Goal: Task Accomplishment & Management: Manage account settings

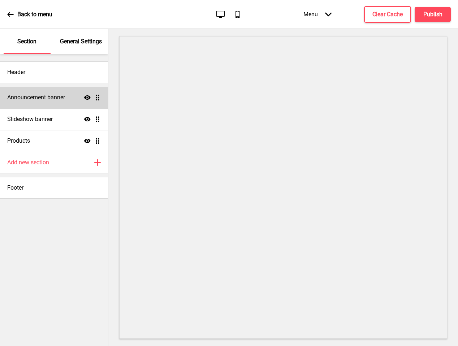
click at [53, 98] on h4 "Announcement banner" at bounding box center [36, 97] width 58 height 8
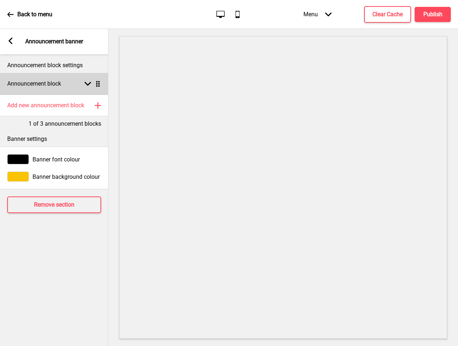
click at [62, 80] on div "Announcement block Arrow down Drag" at bounding box center [54, 84] width 108 height 22
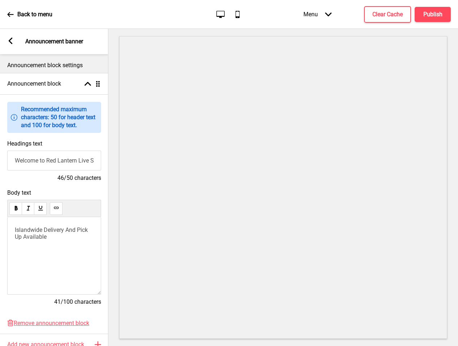
scroll to position [24, 0]
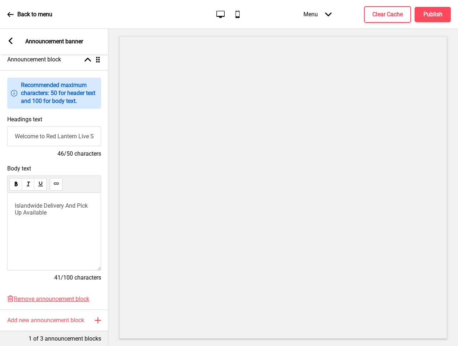
click at [65, 205] on span "Islandwide Delivery And Pick Up Available" at bounding box center [52, 209] width 74 height 14
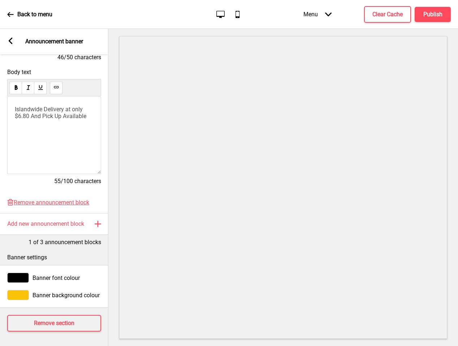
click at [12, 41] on rect at bounding box center [10, 41] width 6 height 6
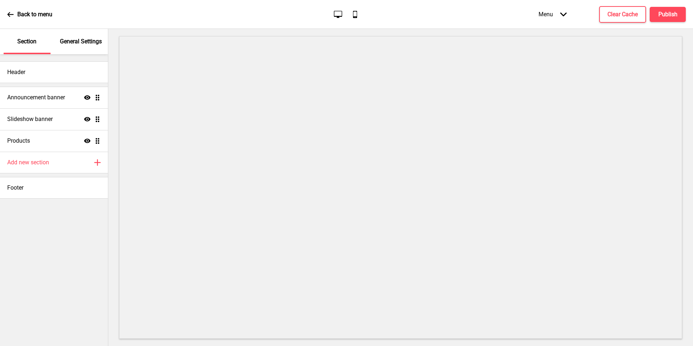
click at [84, 45] on p "General Settings" at bounding box center [81, 42] width 42 height 8
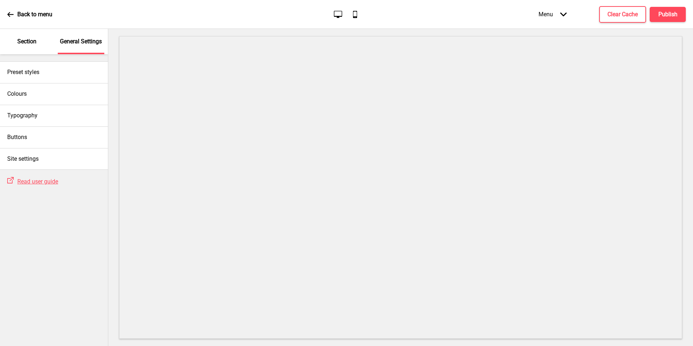
click at [37, 46] on div "Section" at bounding box center [27, 41] width 47 height 25
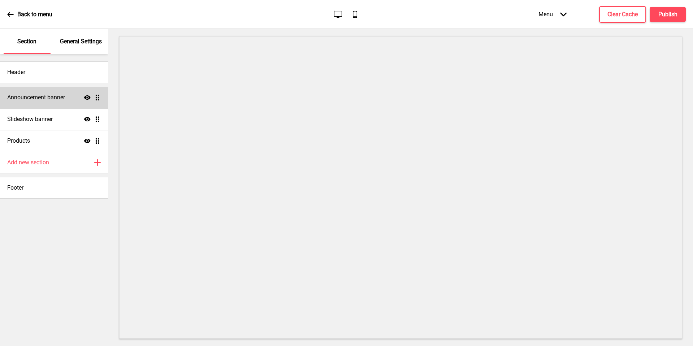
click at [46, 103] on div "Announcement banner Show Drag" at bounding box center [54, 98] width 108 height 22
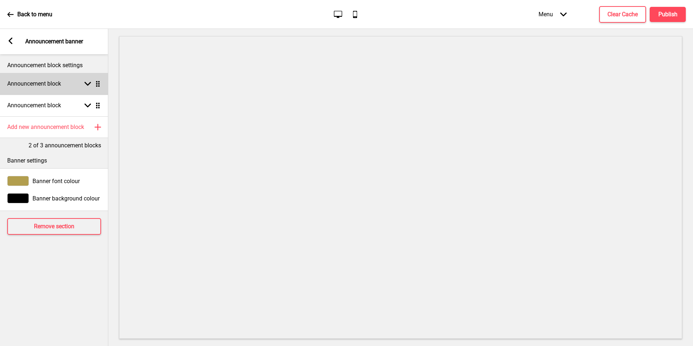
click at [52, 91] on div "Announcement block Arrow down Drag" at bounding box center [54, 84] width 108 height 22
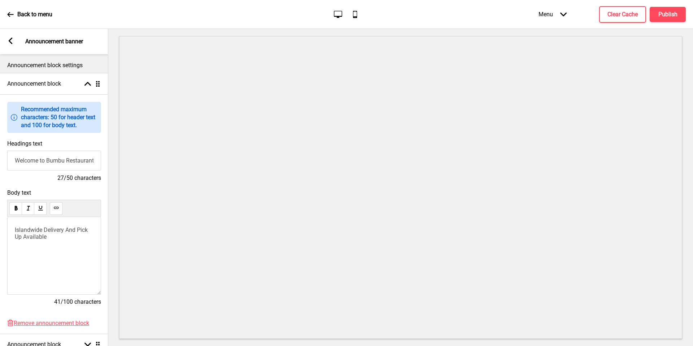
click at [56, 158] on input "Welcome to Bumbu Restaurant" at bounding box center [54, 160] width 94 height 20
click at [51, 268] on div "Islandwide Delivery And Pick Up Available" at bounding box center [54, 256] width 94 height 78
click at [60, 236] on p "Islandwide Delivery And Pick Up Available" at bounding box center [54, 233] width 79 height 14
click at [66, 232] on span "Islandwide Delivery And Pick Up Available" at bounding box center [52, 233] width 74 height 14
click at [86, 252] on div "Islandwide Delivery at $6.80 And Pick Up Available" at bounding box center [54, 256] width 94 height 78
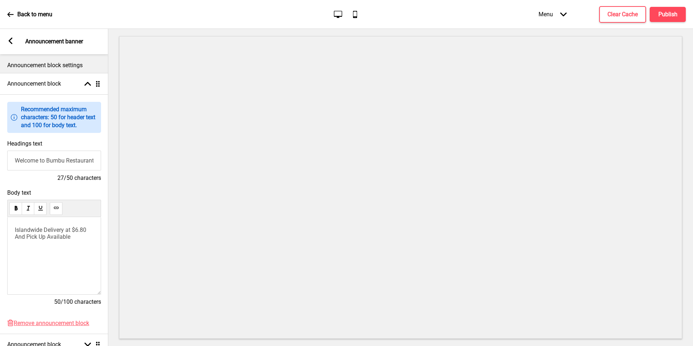
click at [49, 240] on div "Islandwide Delivery at $6.80 And Pick Up Available" at bounding box center [54, 256] width 94 height 78
click at [73, 240] on div "Islandwide Delivery at $6.80 And Pick Up Available" at bounding box center [54, 256] width 94 height 78
click at [84, 236] on p "Islandwide Delivery at $6.80 And Pick Up Available" at bounding box center [54, 233] width 79 height 14
click at [28, 236] on span "Islandwide Delivery at $6.80 And Pick Up Available" at bounding box center [51, 233] width 73 height 14
click at [75, 233] on div "Islandwide Delivery at $6.80 Pick Up Available" at bounding box center [54, 235] width 79 height 19
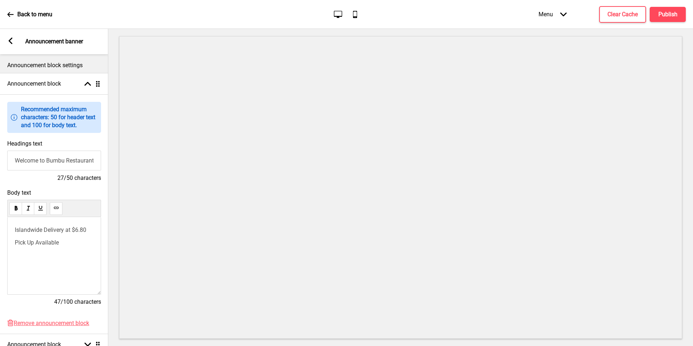
click at [75, 241] on p "Pick Up Available" at bounding box center [54, 242] width 79 height 7
drag, startPoint x: 93, startPoint y: 242, endPoint x: 19, endPoint y: 243, distance: 73.3
click at [19, 243] on p "Pick Up Available with no m" at bounding box center [54, 242] width 79 height 7
drag, startPoint x: 80, startPoint y: 237, endPoint x: 0, endPoint y: 209, distance: 85.0
click at [0, 209] on div "Body text Islandwide Delivery at $6.80 And Pick Up Available 50/100 characters" at bounding box center [54, 250] width 108 height 130
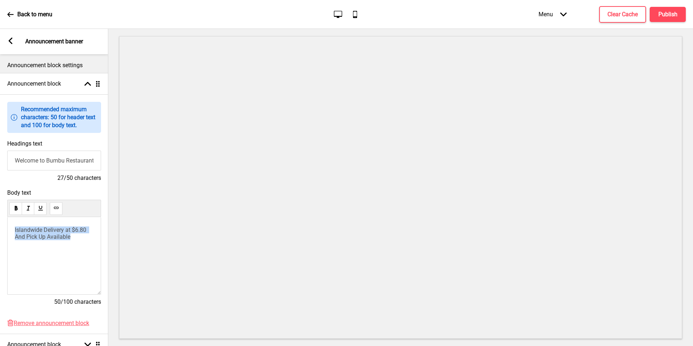
copy span "Islandwide Delivery at $6.80 And Pick Up Available"
click at [61, 229] on span "Islandwide Delivery at $6.80 And Pick Up Available" at bounding box center [51, 233] width 73 height 14
click at [15, 230] on span "🌺" at bounding box center [18, 229] width 7 height 7
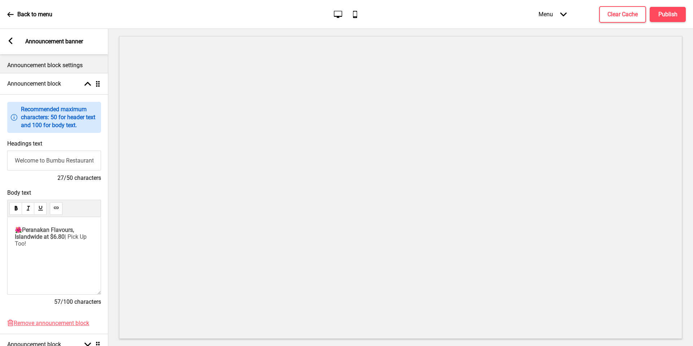
click at [39, 222] on div "🌺 Peranakan Flavours, Islandwide at $6.80 | Pick Up Too!" at bounding box center [54, 256] width 94 height 78
click at [75, 253] on div "🌺 Peranakan Flavours, Islandwide at $6.80 | Pick Up Too!" at bounding box center [54, 256] width 79 height 60
click at [42, 240] on span "Peranakan Flavours, Islandwide at $6.80" at bounding box center [45, 233] width 61 height 14
click at [35, 233] on span "🌺 Peranakan Flavours, Islandwide at $6.80 | Pick Up Too!" at bounding box center [52, 236] width 75 height 21
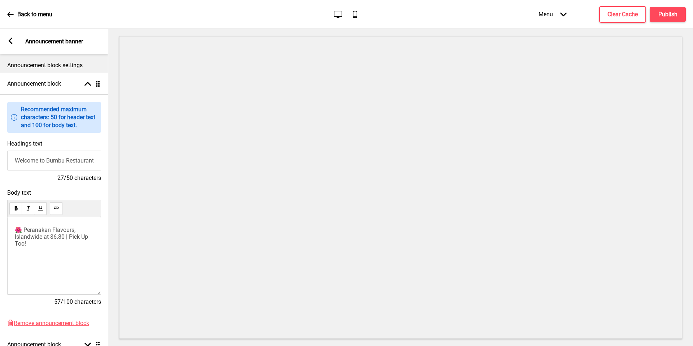
click at [65, 237] on span "🌺 Peranakan Flavours, Islandwide at $6.80 | Pick Up Too!" at bounding box center [52, 236] width 75 height 21
click at [83, 240] on span "🌺 Peranakan Flavours, Islandwide at $6.80 | Pick Up Too!" at bounding box center [52, 236] width 75 height 21
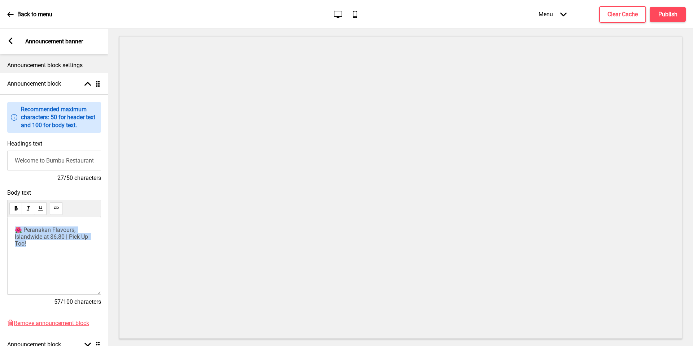
click at [37, 246] on p "🌺 Peranakan Flavours, Islandwide at $6.80 | Pick Up Too!" at bounding box center [54, 236] width 79 height 21
drag, startPoint x: 45, startPoint y: 246, endPoint x: 11, endPoint y: 240, distance: 34.4
click at [11, 240] on div "🌺 Peranakan Flavours, Islandwide at $6.80 | Pick Up Too!" at bounding box center [54, 256] width 94 height 78
copy span "slandwide at $6.80 | Pick Up Too!"
click at [13, 42] on rect at bounding box center [10, 41] width 6 height 6
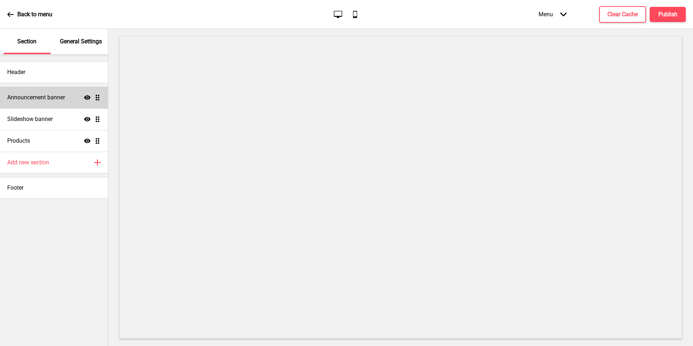
click at [49, 103] on div "Announcement banner Show Drag" at bounding box center [54, 98] width 108 height 22
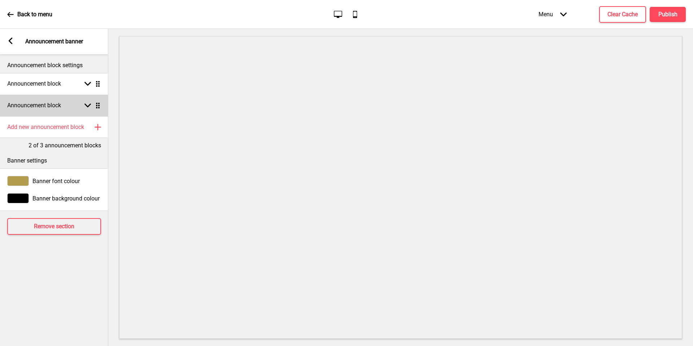
click at [68, 107] on div "Announcement block Arrow down Drag" at bounding box center [54, 106] width 108 height 22
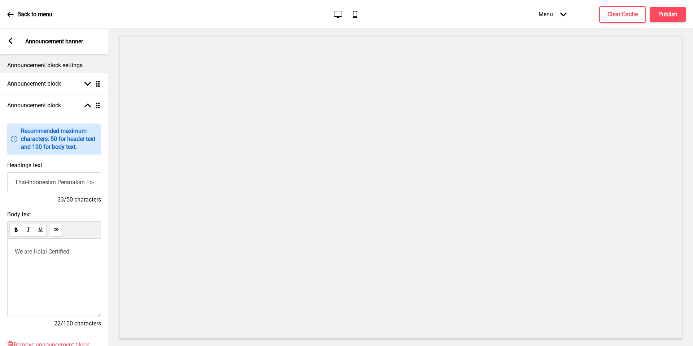
click at [74, 252] on p "We are Halal-Certified" at bounding box center [54, 251] width 79 height 7
click at [9, 41] on icon at bounding box center [11, 41] width 4 height 6
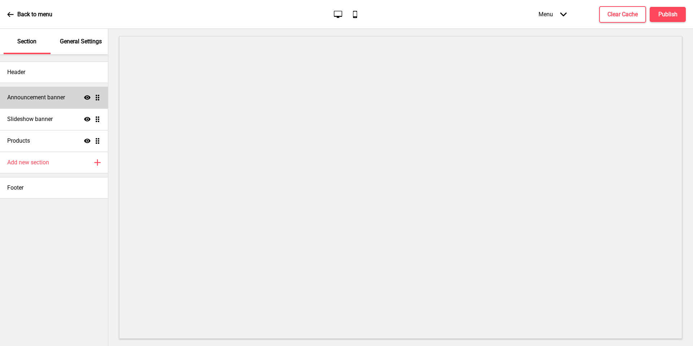
click at [57, 94] on h4 "Announcement banner" at bounding box center [36, 97] width 58 height 8
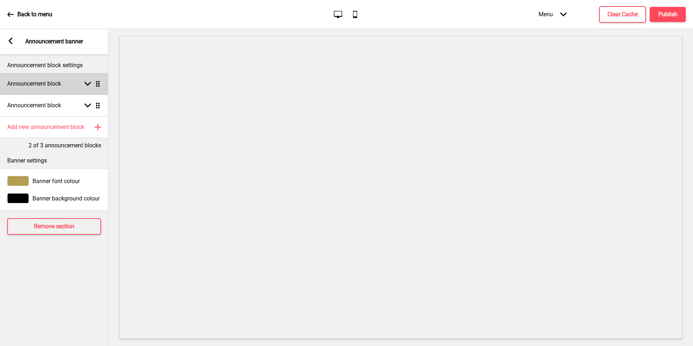
click at [66, 89] on div "Announcement block Arrow down Drag" at bounding box center [54, 84] width 108 height 22
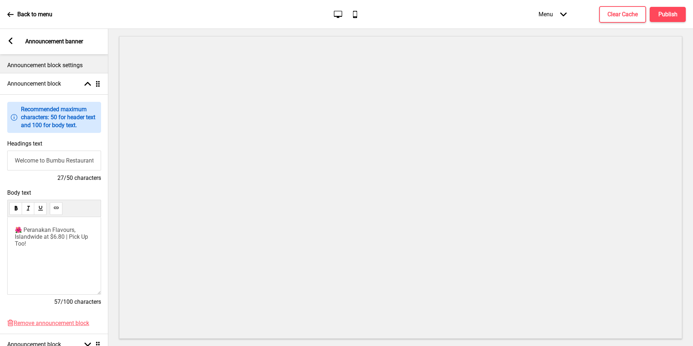
click at [76, 235] on p "🌺 Peranakan Flavours, Islandwide at $6.80 | Pick Up Too!" at bounding box center [54, 236] width 79 height 21
click at [65, 233] on span "🌺 Peranakan Flavours, Islandwide at $6.80 | Pick Up Too!" at bounding box center [52, 236] width 75 height 21
click at [67, 241] on div "v" at bounding box center [54, 256] width 94 height 78
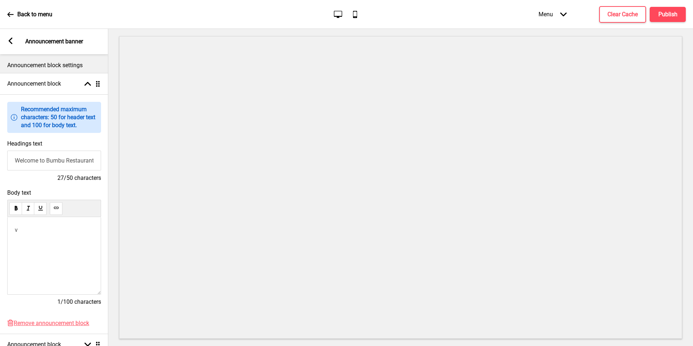
click at [47, 229] on p "v" at bounding box center [54, 229] width 79 height 7
click at [43, 230] on span "where we step back in time & savour the flavours" at bounding box center [52, 233] width 75 height 14
drag, startPoint x: 43, startPoint y: 230, endPoint x: 0, endPoint y: 228, distance: 43.0
click at [0, 228] on div "Body text where we step back in time & savour the flavours 48/100 characters" at bounding box center [54, 250] width 108 height 130
click at [49, 231] on span "Step Back in time & savour the flavours" at bounding box center [54, 233] width 79 height 14
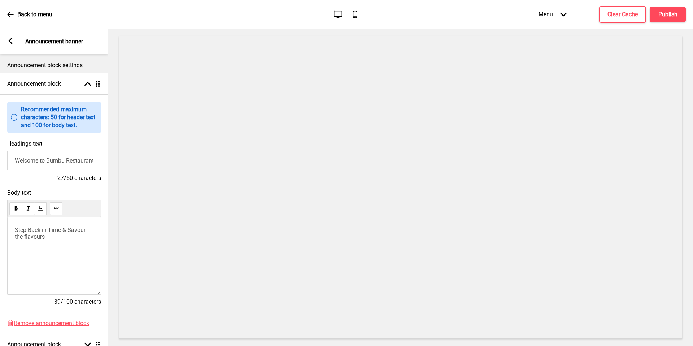
click at [26, 237] on span "Step Back in Time & Savour the flavours" at bounding box center [51, 233] width 72 height 14
click at [48, 249] on div "Step Back in Time & Savour the Flavours" at bounding box center [54, 256] width 94 height 78
click at [15, 230] on span "Step Back in Time & Savour the Flavours" at bounding box center [51, 233] width 72 height 14
click at [13, 39] on rect at bounding box center [10, 41] width 6 height 6
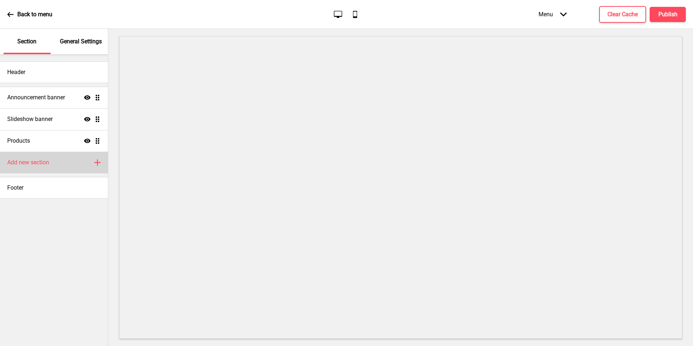
click at [47, 165] on h4 "Add new section" at bounding box center [28, 162] width 42 height 8
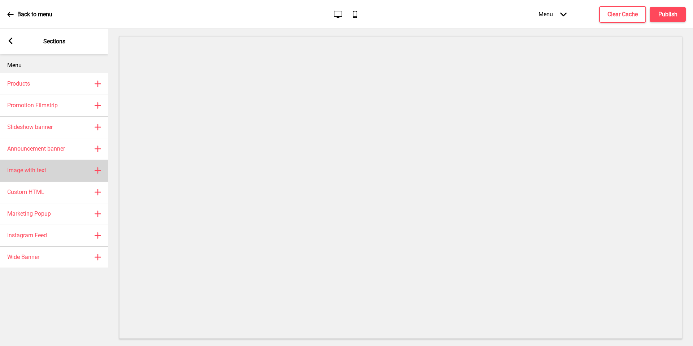
click at [55, 169] on div "Image with text Plus" at bounding box center [54, 171] width 108 height 22
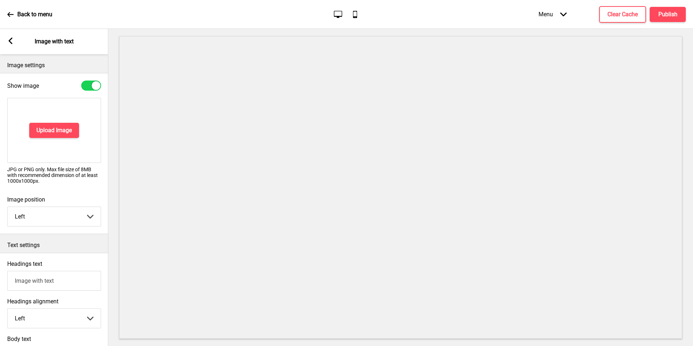
click at [9, 43] on rect at bounding box center [10, 41] width 6 height 6
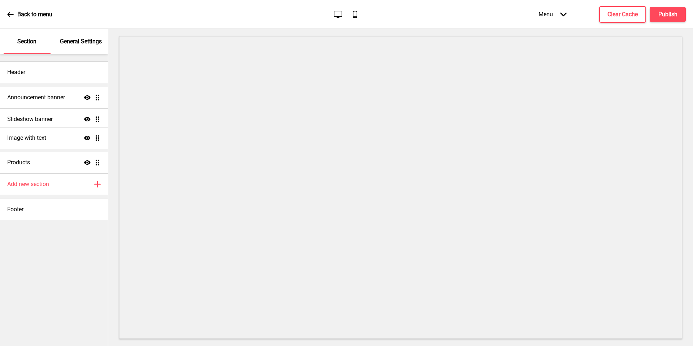
drag, startPoint x: 99, startPoint y: 161, endPoint x: 93, endPoint y: 138, distance: 24.1
click at [93, 138] on ul "Announcement banner Show Drag Slideshow banner Show Drag Products Show Drag Ima…" at bounding box center [54, 130] width 108 height 87
click at [48, 137] on div "Image with text Show Drag" at bounding box center [54, 141] width 108 height 22
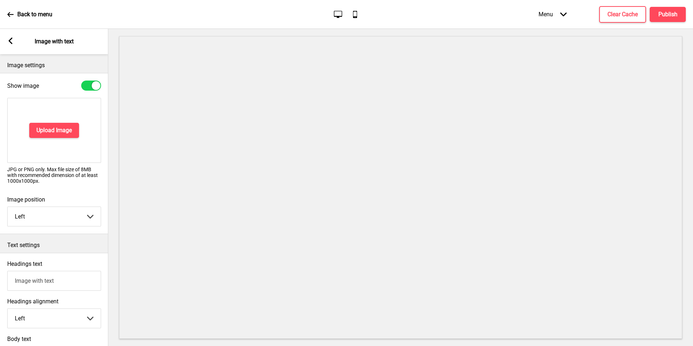
scroll to position [164, 0]
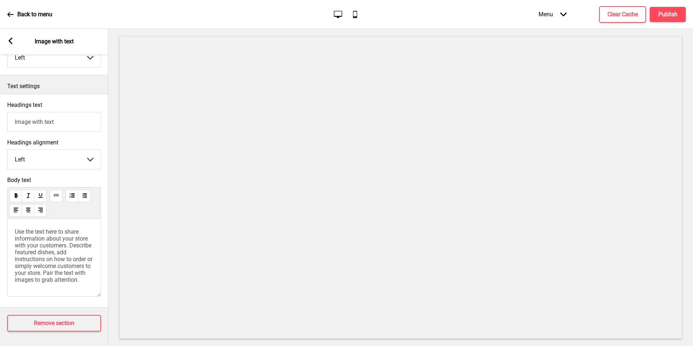
click at [53, 114] on input "Image with text" at bounding box center [54, 122] width 94 height 20
type input "About Bumbu Restaurant"
click at [63, 228] on span "Use the text here to share information about your store with your customers. De…" at bounding box center [54, 255] width 79 height 55
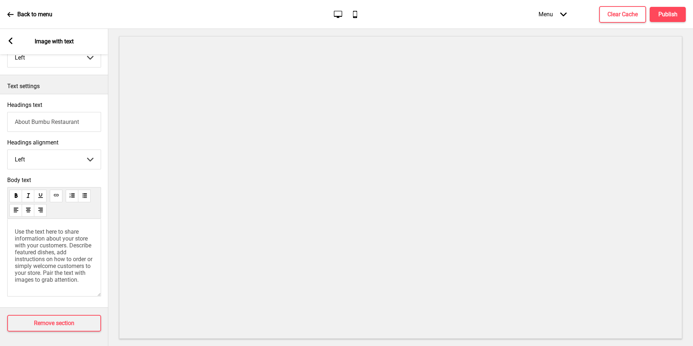
click at [94, 274] on div "Use the text here to share information about your store with your customers. De…" at bounding box center [54, 258] width 94 height 78
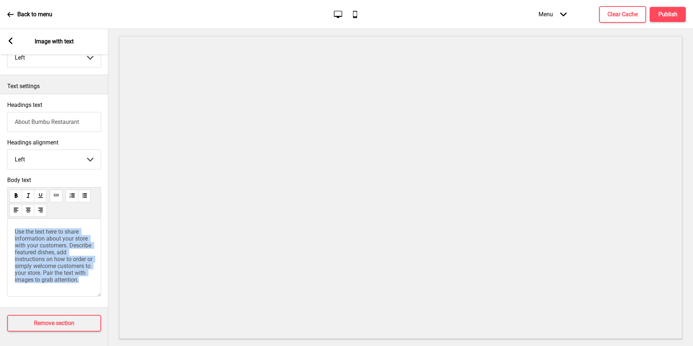
drag, startPoint x: 93, startPoint y: 273, endPoint x: 0, endPoint y: 202, distance: 117.1
click at [0, 202] on div "Body text Use the text here to share information about your store with your cus…" at bounding box center [54, 238] width 108 height 131
click at [26, 221] on div "Use the text here to share information about your store with your customers. De…" at bounding box center [54, 258] width 94 height 78
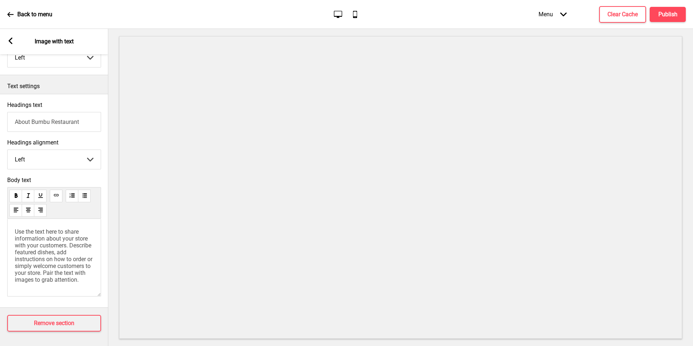
click at [26, 221] on div "Use the text here to share information about your store with your customers. De…" at bounding box center [54, 258] width 94 height 78
click at [32, 236] on span "Use the text here to share information about your store with your customers. De…" at bounding box center [54, 255] width 79 height 55
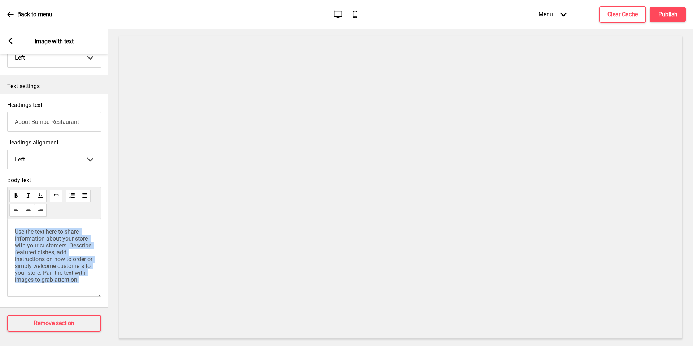
click at [32, 236] on span "Use the text here to share information about your store with your customers. De…" at bounding box center [54, 255] width 79 height 55
paste div
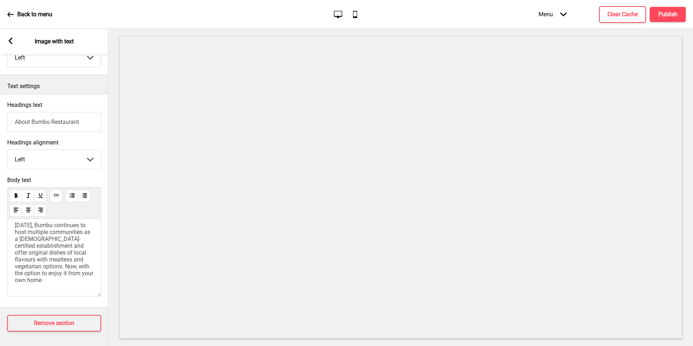
click at [69, 275] on span "Today, Bumbu continues to host multiple communities as a halal-certified establ…" at bounding box center [55, 253] width 80 height 62
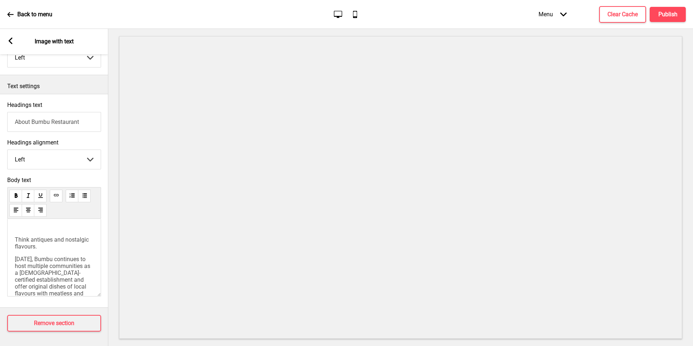
click at [75, 244] on p "Think antiques and nostalgic flavours." at bounding box center [54, 243] width 79 height 14
drag, startPoint x: 72, startPoint y: 245, endPoint x: 12, endPoint y: 235, distance: 60.7
click at [12, 235] on div "Over the past two decades, Bumbu has been serving Thai, Indonesian and Peranaka…" at bounding box center [54, 258] width 94 height 78
click at [58, 233] on div "Over the past two decades, Bumbu has been serving Thai, Indonesian and Peranaka…" at bounding box center [54, 250] width 79 height 160
click at [67, 256] on p "﻿" at bounding box center [54, 259] width 79 height 7
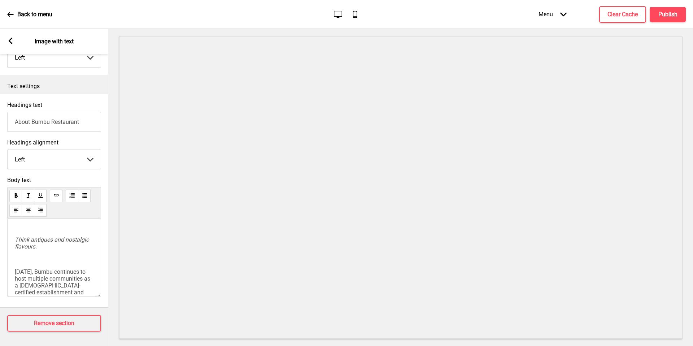
scroll to position [105, 0]
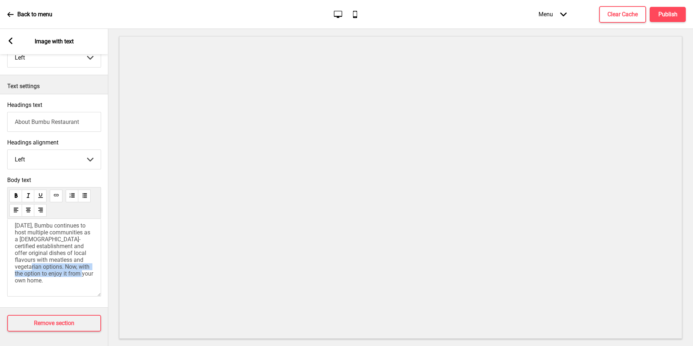
drag, startPoint x: 80, startPoint y: 272, endPoint x: 67, endPoint y: 261, distance: 17.1
click at [67, 261] on p "Today, Bumbu continues to host multiple communities as a halal-certified establ…" at bounding box center [54, 253] width 79 height 62
click at [66, 248] on span "Today, Bumbu continues to host multiple communities as a halal-certified establ…" at bounding box center [53, 246] width 77 height 48
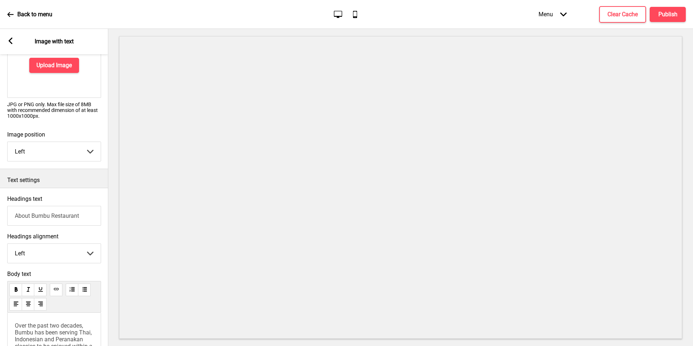
scroll to position [0, 0]
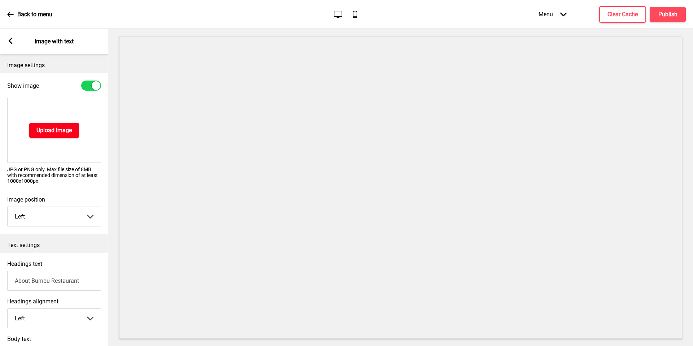
click at [74, 127] on button "Upload Image" at bounding box center [54, 130] width 50 height 15
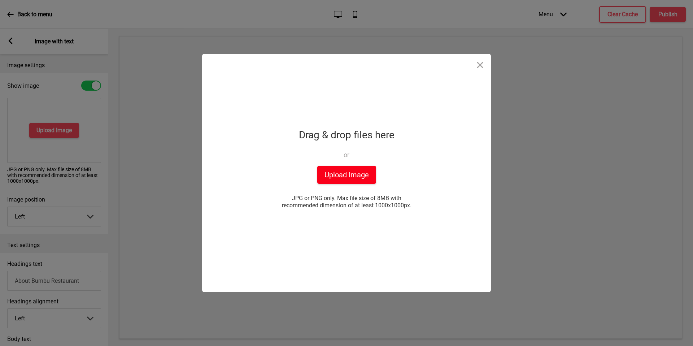
click at [338, 170] on button "Upload Image" at bounding box center [346, 175] width 59 height 18
click at [484, 64] on button "Close" at bounding box center [480, 65] width 22 height 22
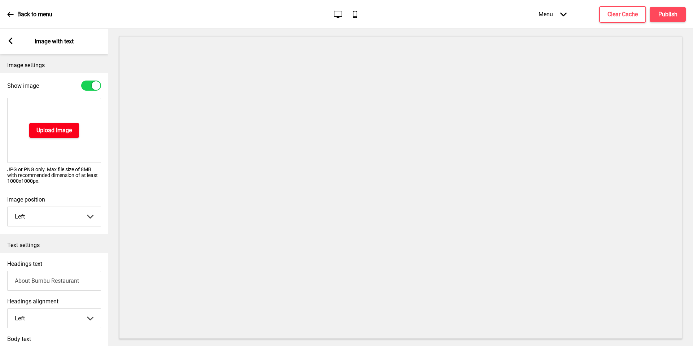
click at [62, 134] on h4 "Upload Image" at bounding box center [53, 130] width 35 height 8
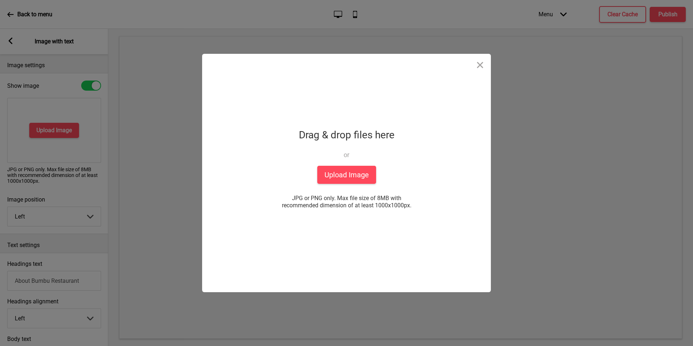
click at [304, 150] on div "Drag & drop files here or" at bounding box center [347, 142] width 96 height 32
click at [335, 181] on button "Upload Image" at bounding box center [346, 175] width 59 height 18
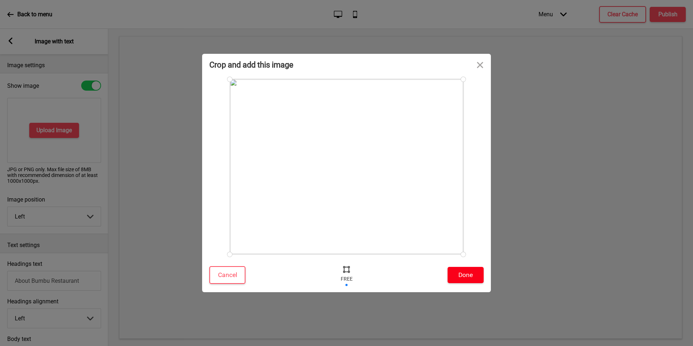
click at [468, 276] on button "Done" at bounding box center [466, 275] width 36 height 16
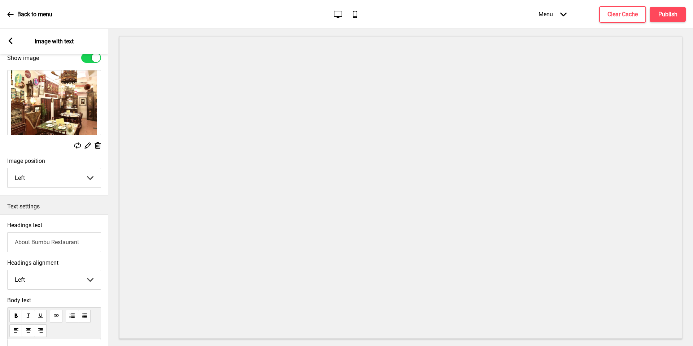
scroll to position [38, 0]
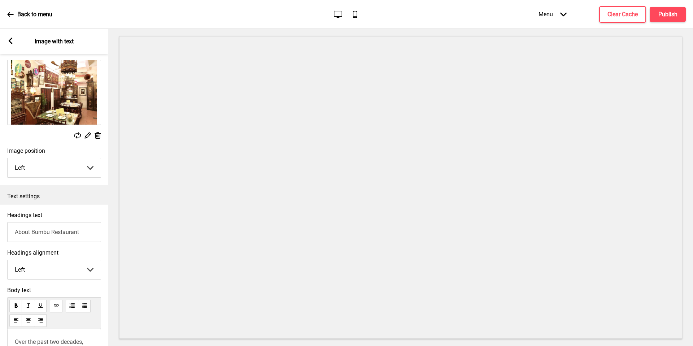
click at [12, 38] on icon at bounding box center [11, 41] width 4 height 6
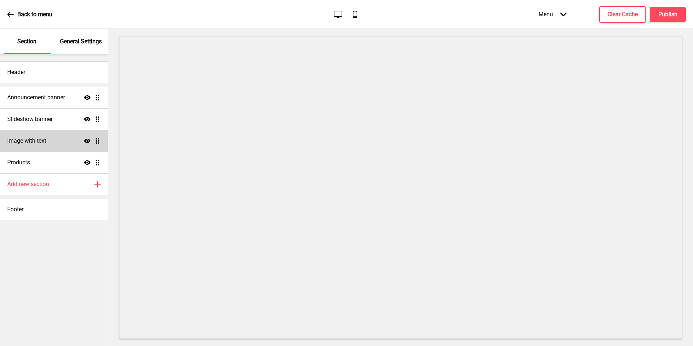
click at [46, 146] on div "Image with text Show Drag" at bounding box center [54, 141] width 108 height 22
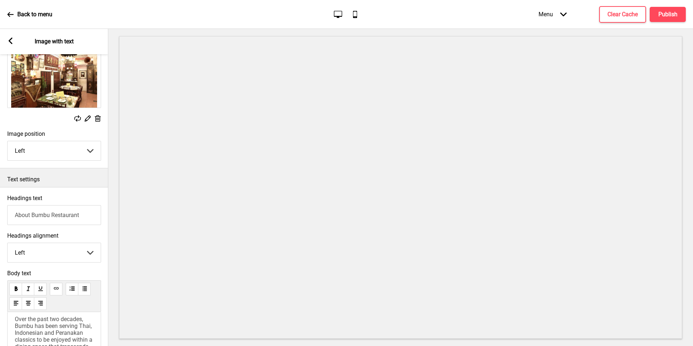
scroll to position [148, 0]
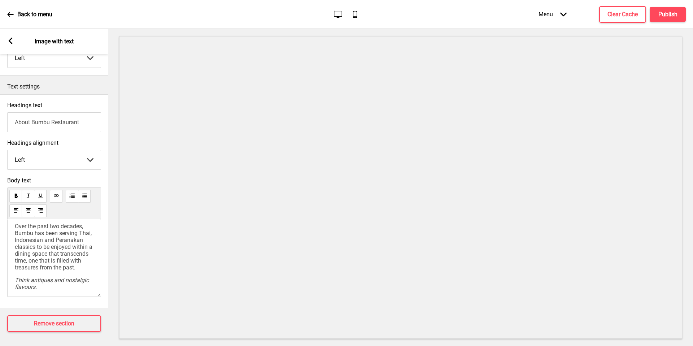
click at [66, 165] on select "Left Center Right" at bounding box center [54, 159] width 93 height 19
click at [65, 163] on select "Left Center Right" at bounding box center [54, 159] width 93 height 19
click at [68, 153] on select "Left Center Right" at bounding box center [54, 159] width 93 height 19
click at [66, 153] on select "Left Center Right" at bounding box center [54, 159] width 93 height 19
select select "left"
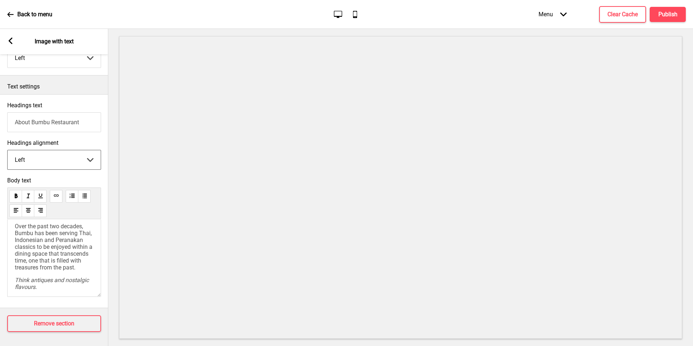
scroll to position [0, 0]
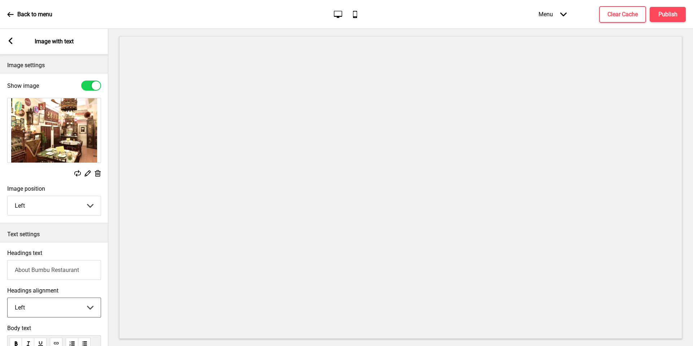
click at [71, 205] on select "Left Right" at bounding box center [54, 205] width 93 height 19
click at [14, 40] on div "Arrow left Image with text" at bounding box center [54, 41] width 108 height 25
click at [11, 40] on rect at bounding box center [10, 41] width 6 height 6
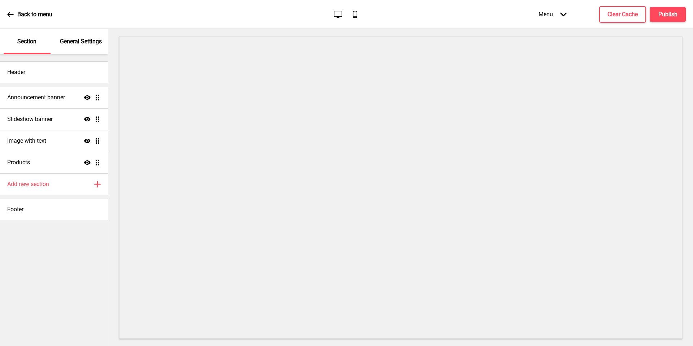
click at [76, 46] on div "General Settings" at bounding box center [81, 41] width 47 height 25
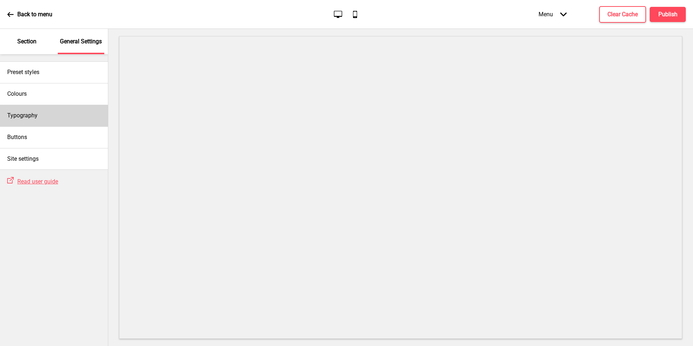
click at [55, 118] on div "Typography" at bounding box center [54, 116] width 108 height 22
select select "Nunito Sans"
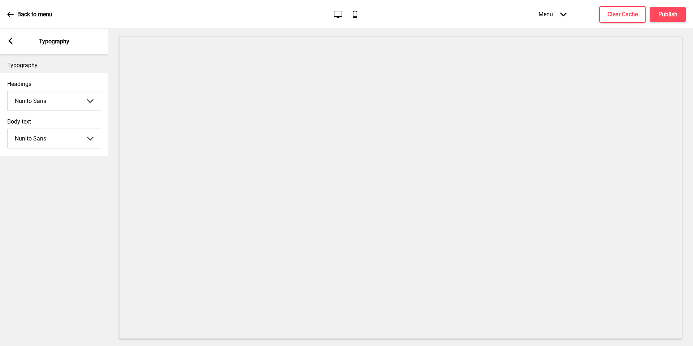
click at [57, 102] on select "Abhaya Libre Abril Fatface Adobe Garamond Pro Arimo Arsenal Arvo Berkshire Swas…" at bounding box center [54, 100] width 93 height 19
click at [69, 135] on select "Abhaya Libre Abril Fatface Adobe Garamond Pro Arimo Arsenal Arvo Berkshire Swas…" at bounding box center [54, 138] width 93 height 19
click at [75, 139] on select "Abhaya Libre Abril Fatface Adobe Garamond Pro Arimo Arsenal Arvo Berkshire Swas…" at bounding box center [54, 138] width 93 height 19
click at [67, 138] on select "Abhaya Libre Abril Fatface Adobe Garamond Pro Arimo Arsenal Arvo Berkshire Swas…" at bounding box center [54, 138] width 93 height 19
select select "Oregano"
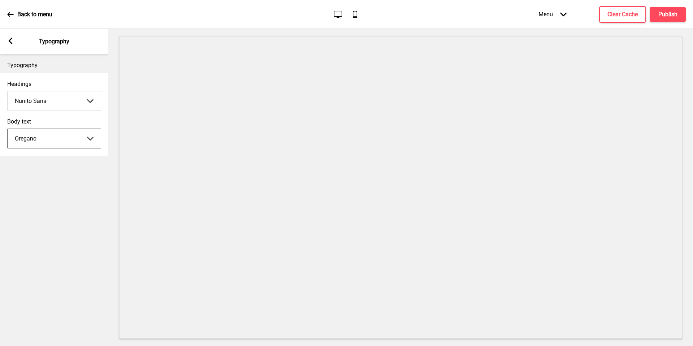
click at [66, 110] on div "Nunito Sans Abhaya Libre Abril Fatface Adobe Garamond Pro Arimo Arsenal Arvo Be…" at bounding box center [54, 101] width 94 height 20
click at [66, 101] on select "Abhaya Libre Abril Fatface Adobe Garamond Pro Arimo Arsenal Arvo Berkshire Swas…" at bounding box center [54, 100] width 93 height 19
click at [61, 100] on select "Abhaya Libre Abril Fatface Adobe Garamond Pro Arimo Arsenal Arvo Berkshire Swas…" at bounding box center [54, 100] width 93 height 19
click at [74, 114] on div "Body text Oregano Abhaya Libre Abril Fatface Adobe Garamond Pro Arimo Arsenal A…" at bounding box center [54, 133] width 108 height 38
click at [81, 105] on select "Abhaya Libre Abril Fatface Adobe Garamond Pro Arimo Arsenal Arvo Berkshire Swas…" at bounding box center [54, 100] width 93 height 19
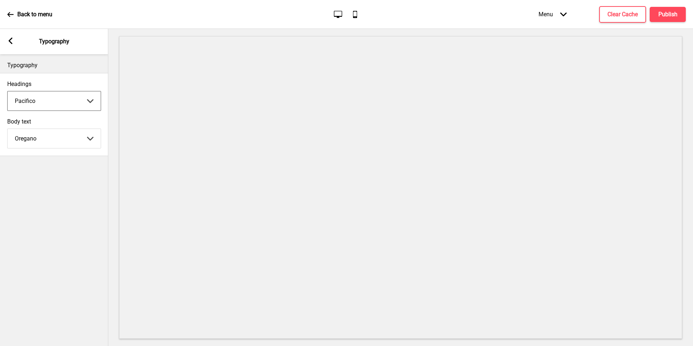
click at [82, 105] on select "Abhaya Libre Abril Fatface Adobe Garamond Pro Arimo Arsenal Arvo Berkshire Swas…" at bounding box center [54, 100] width 93 height 19
select select "Playfair Display"
click at [64, 131] on select "Abhaya Libre Abril Fatface Adobe Garamond Pro Arimo Arsenal Arvo Berkshire Swas…" at bounding box center [54, 138] width 93 height 19
select select "Playfair Display"
click at [78, 98] on select "Abhaya Libre Abril Fatface Adobe Garamond Pro Arimo Arsenal Arvo Berkshire Swas…" at bounding box center [54, 100] width 93 height 19
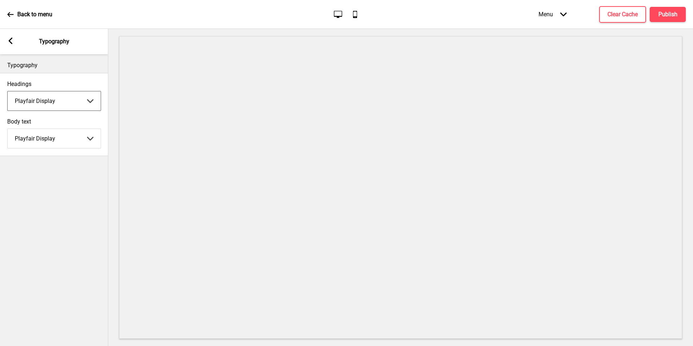
click at [52, 110] on select "Abhaya Libre Abril Fatface Adobe Garamond Pro Arimo Arsenal Arvo Berkshire Swas…" at bounding box center [54, 100] width 93 height 19
click at [58, 85] on label "Headings" at bounding box center [54, 83] width 94 height 7
click at [58, 91] on select "Abhaya Libre Abril Fatface Adobe Garamond Pro Arimo Arsenal Arvo Berkshire Swas…" at bounding box center [54, 100] width 93 height 19
click at [60, 97] on select "Abhaya Libre Abril Fatface Adobe Garamond Pro Arimo Arsenal Arvo Berkshire Swas…" at bounding box center [54, 100] width 93 height 19
click at [54, 101] on select "Abhaya Libre Abril Fatface Adobe Garamond Pro Arimo Arsenal Arvo Berkshire Swas…" at bounding box center [54, 100] width 93 height 19
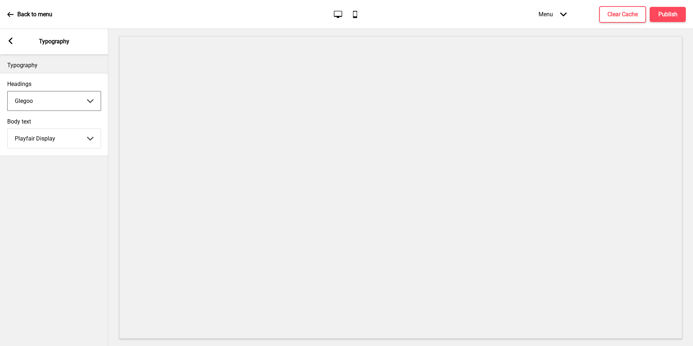
click at [54, 91] on select "Abhaya Libre Abril Fatface Adobe Garamond Pro Arimo Arsenal Arvo Berkshire Swas…" at bounding box center [54, 100] width 93 height 19
click at [51, 117] on div "Body text Playfair Display Abhaya Libre Abril Fatface Adobe Garamond Pro Arimo …" at bounding box center [54, 133] width 108 height 38
click at [51, 105] on select "Abhaya Libre Abril Fatface Adobe Garamond Pro Arimo Arsenal Arvo Berkshire Swas…" at bounding box center [54, 100] width 93 height 19
click at [60, 104] on select "Abhaya Libre Abril Fatface Adobe Garamond Pro Arimo Arsenal Arvo Berkshire Swas…" at bounding box center [54, 100] width 93 height 19
select select "Lato"
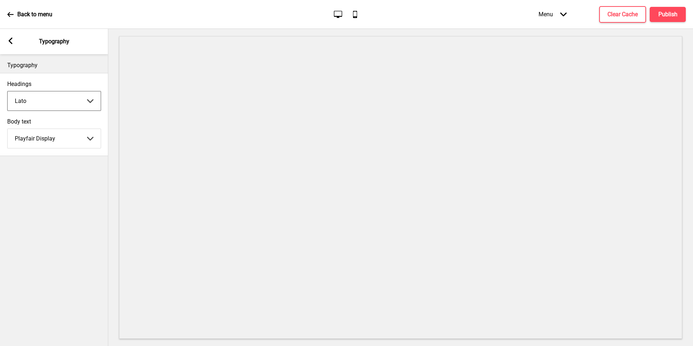
click at [65, 136] on select "Abhaya Libre Abril Fatface Adobe Garamond Pro Arimo Arsenal Arvo Berkshire Swas…" at bounding box center [54, 138] width 93 height 19
select select "Lato"
click at [663, 13] on h4 "Publish" at bounding box center [667, 14] width 19 height 8
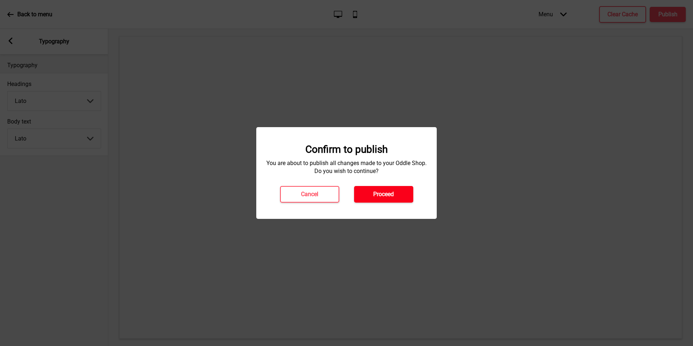
click at [390, 187] on button "Proceed" at bounding box center [383, 194] width 59 height 17
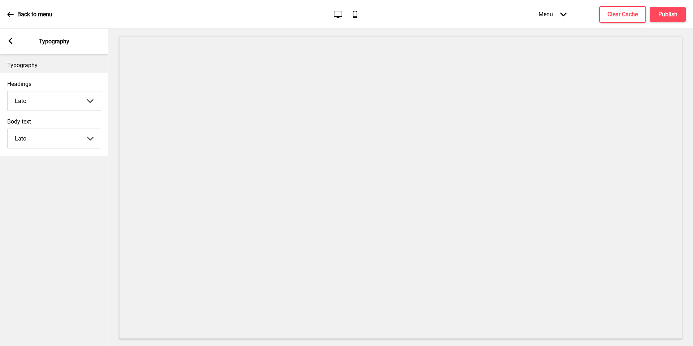
click at [7, 42] on rect at bounding box center [10, 41] width 6 height 6
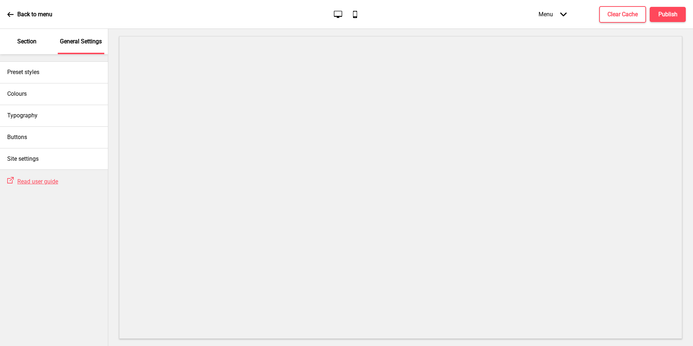
click at [32, 43] on p "Section" at bounding box center [26, 42] width 19 height 8
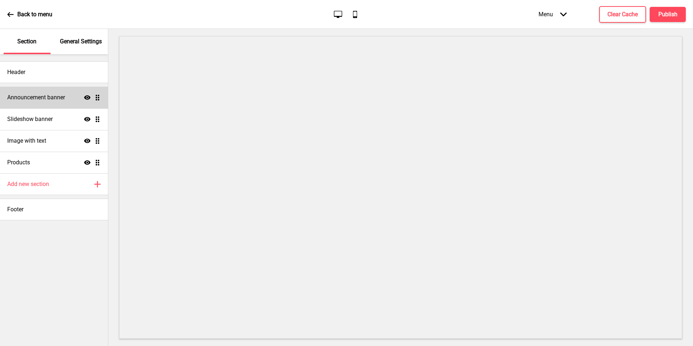
click at [44, 95] on h4 "Announcement banner" at bounding box center [36, 97] width 58 height 8
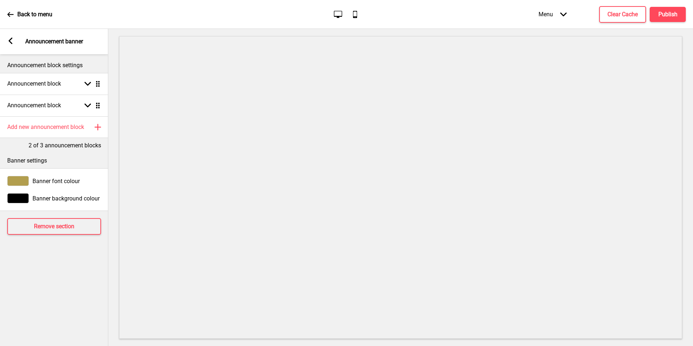
click at [47, 186] on div "Banner font colour" at bounding box center [54, 180] width 108 height 17
click at [17, 180] on div at bounding box center [18, 181] width 22 height 10
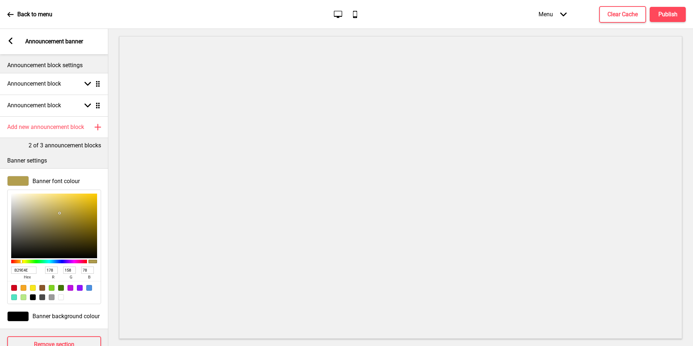
type input "C7B980"
type input "199"
type input "185"
type input "128"
type input "C7B981"
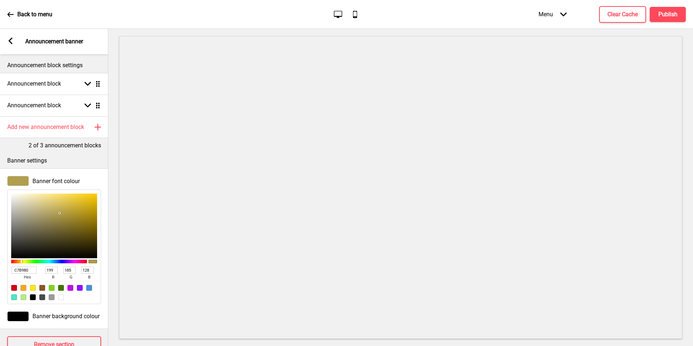
type input "129"
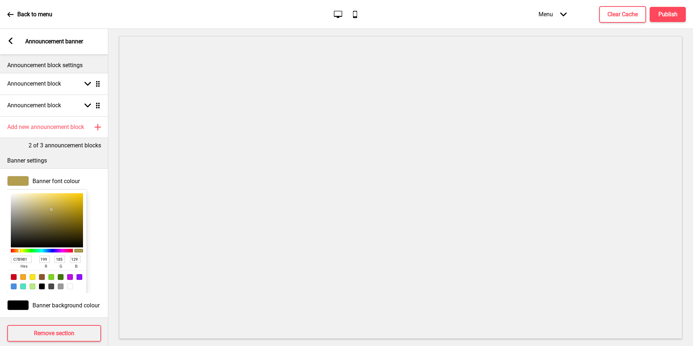
type input "CABE8D"
type input "202"
type input "190"
type input "141"
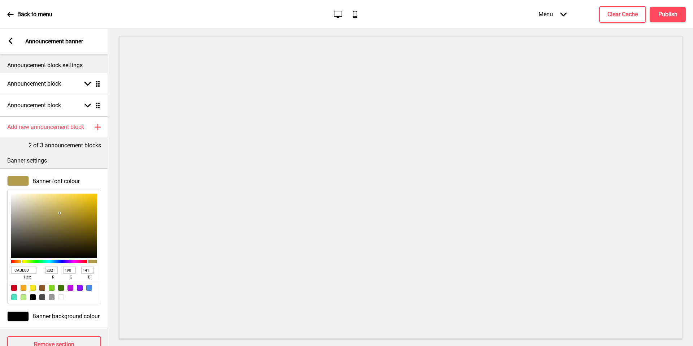
type input "EAE4CD"
type input "234"
type input "228"
type input "205"
type input "FFFFFF"
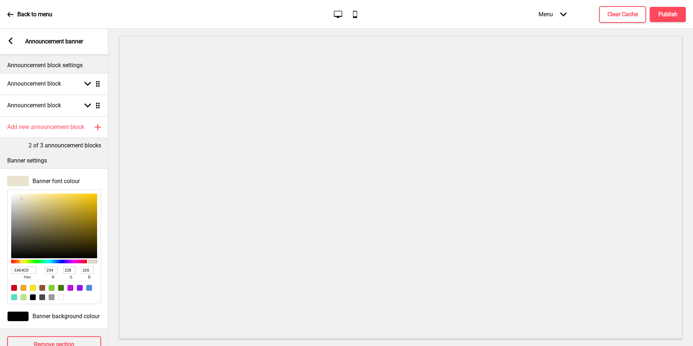
type input "255"
drag, startPoint x: 42, startPoint y: 208, endPoint x: 6, endPoint y: 185, distance: 42.5
click at [6, 185] on div "Banner font colour FFFFFF hex 255 r 255 g 255 b 100 a" at bounding box center [54, 239] width 108 height 135
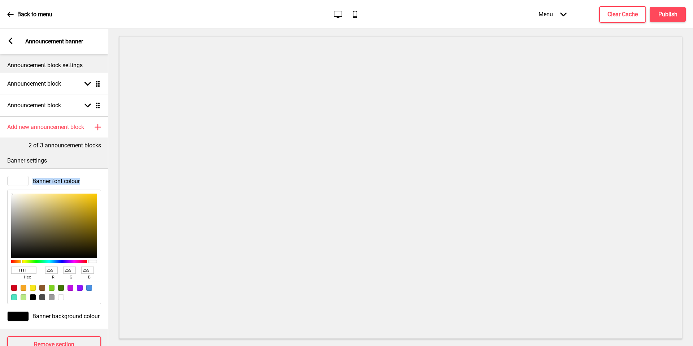
type input "A49F8C"
type input "164"
type input "159"
type input "140"
type input "A29D8A"
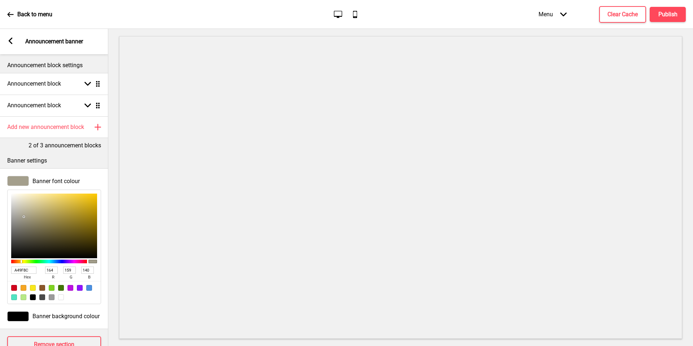
type input "162"
type input "157"
type input "138"
type input "6D6C65"
type input "109"
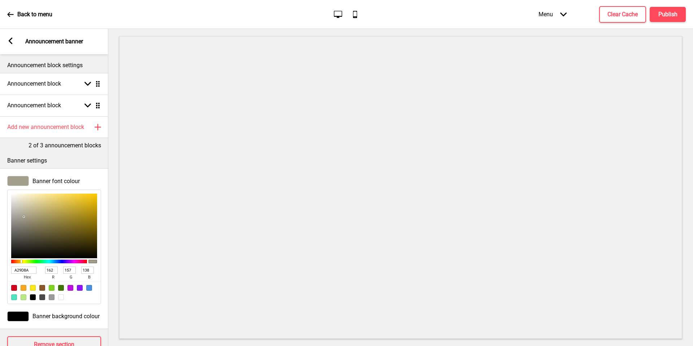
type input "108"
type input "101"
type input "000000"
type input "0"
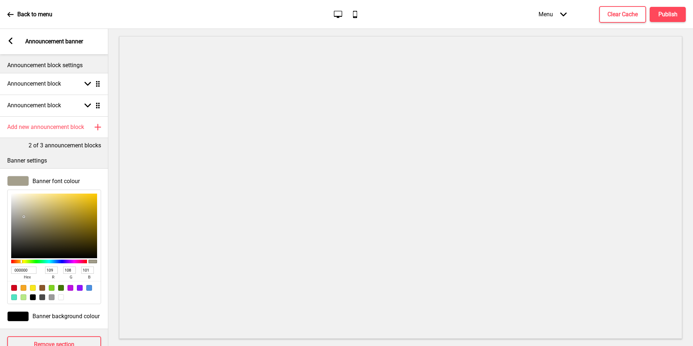
type input "0"
drag, startPoint x: 24, startPoint y: 217, endPoint x: 0, endPoint y: 313, distance: 99.6
click at [0, 313] on div "Banner font colour 000000 hex 0 r 0 g 0 b 100 a Banner background colour" at bounding box center [54, 248] width 108 height 161
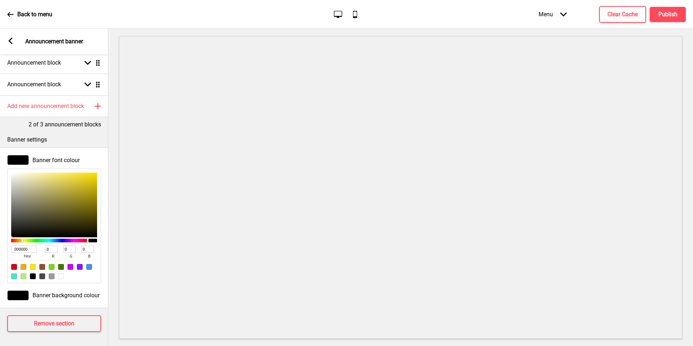
click at [50, 293] on span "Banner background colour" at bounding box center [65, 295] width 67 height 7
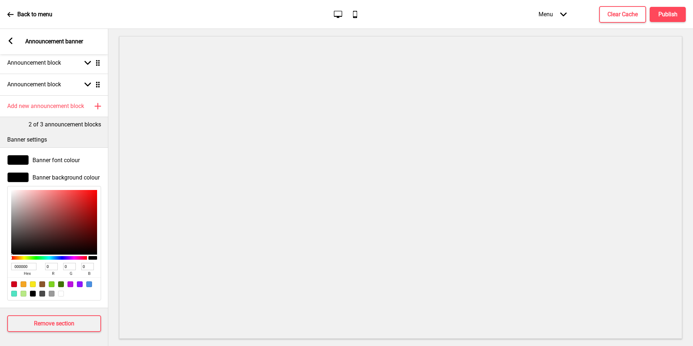
type input "F1D5D5"
type input "241"
type input "213"
type input "F9EDED"
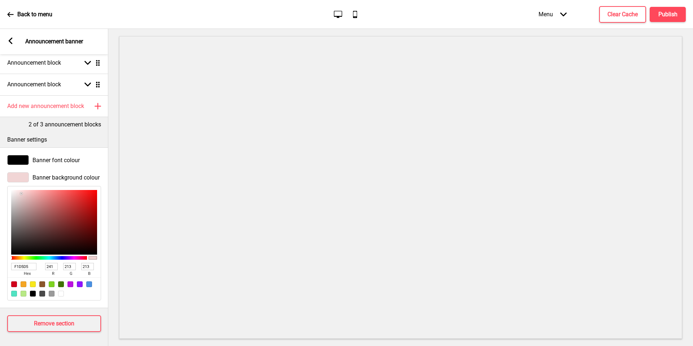
type input "249"
type input "237"
type input "FFFFFF"
type input "255"
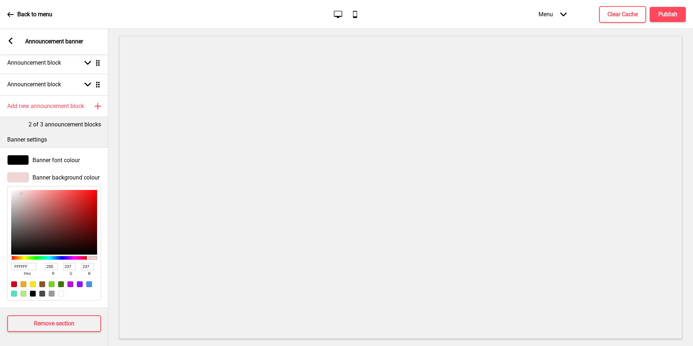
type input "255"
drag, startPoint x: 21, startPoint y: 193, endPoint x: 0, endPoint y: 175, distance: 27.6
click at [0, 175] on div "Banner background colour FFFFFF hex 255 r 255 g 255 b 100 a" at bounding box center [54, 236] width 108 height 135
click at [22, 173] on div at bounding box center [18, 177] width 22 height 10
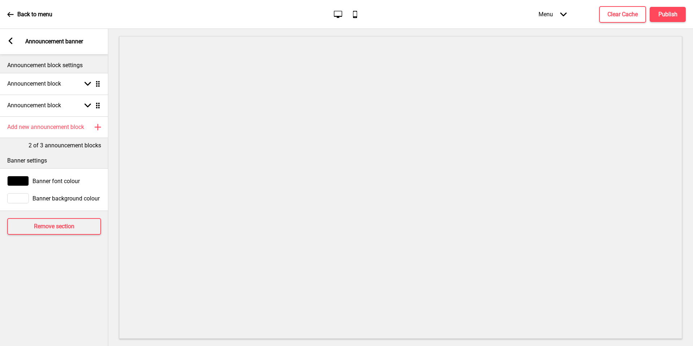
scroll to position [0, 0]
click at [19, 200] on div at bounding box center [18, 198] width 22 height 10
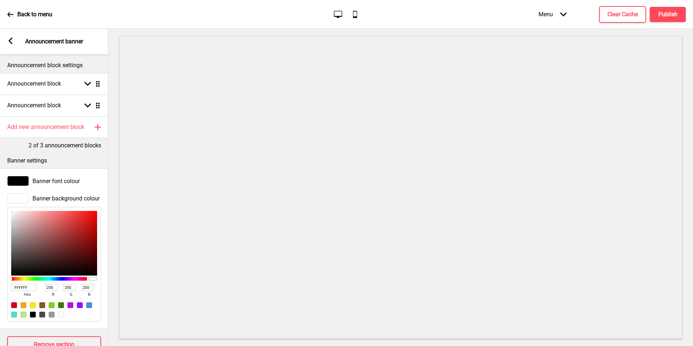
scroll to position [21, 0]
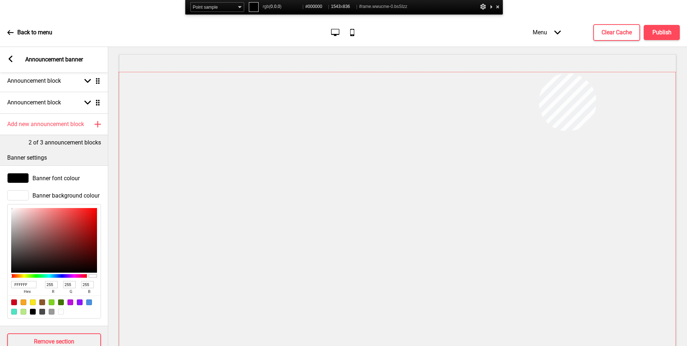
click at [540, 73] on div at bounding box center [397, 223] width 557 height 302
click at [547, 76] on div at bounding box center [397, 223] width 557 height 302
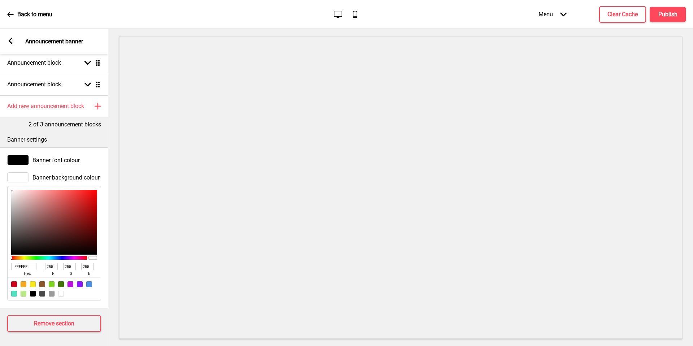
click at [24, 268] on input "FFFFFF" at bounding box center [23, 266] width 25 height 7
paste input "#B39F4C"
type input "#B39F4C"
type input "179"
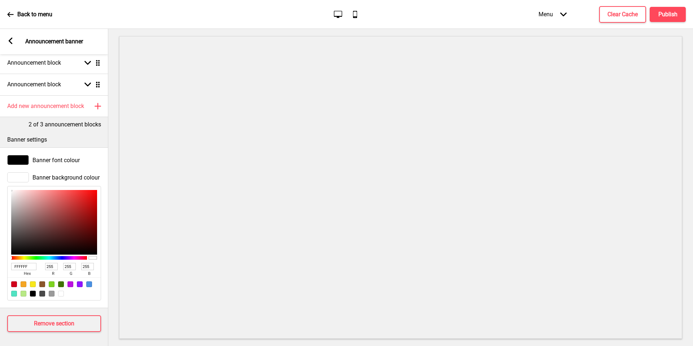
type input "159"
type input "76"
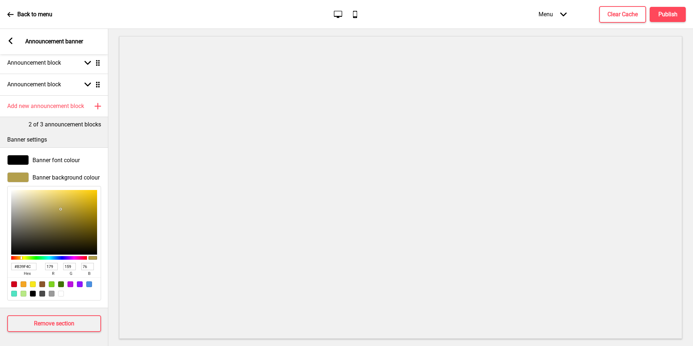
type input "B39F4C"
click at [13, 42] on rect at bounding box center [10, 41] width 6 height 6
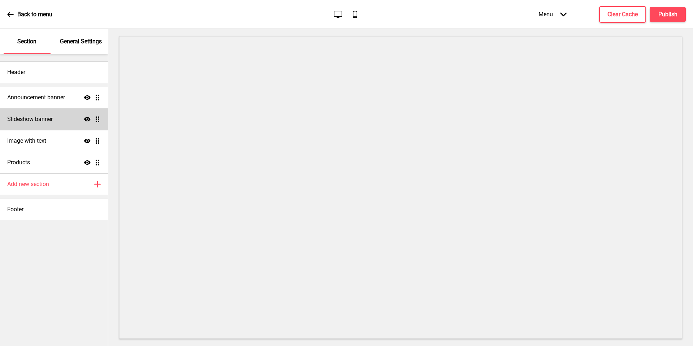
click at [51, 117] on h4 "Slideshow banner" at bounding box center [29, 119] width 45 height 8
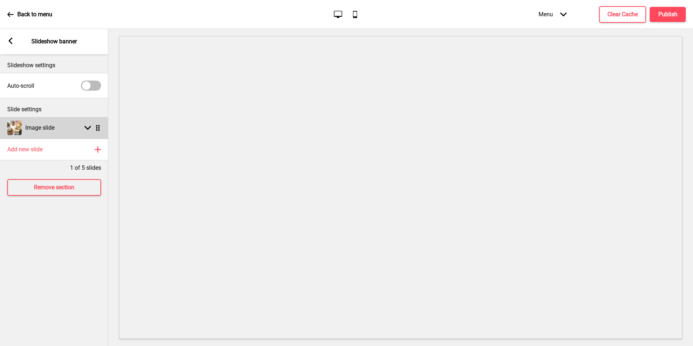
click at [63, 135] on div "Image slide Arrow down Drag" at bounding box center [54, 128] width 108 height 22
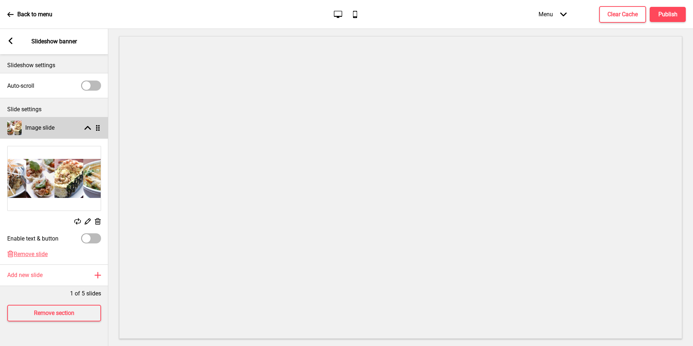
click at [64, 134] on div "Image slide Arrow up Drag" at bounding box center [54, 128] width 108 height 22
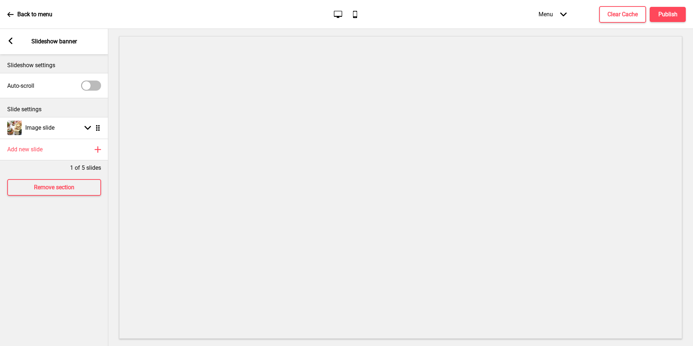
click at [14, 44] on div "Arrow left Slideshow banner" at bounding box center [54, 41] width 108 height 25
click at [12, 42] on rect at bounding box center [10, 41] width 6 height 6
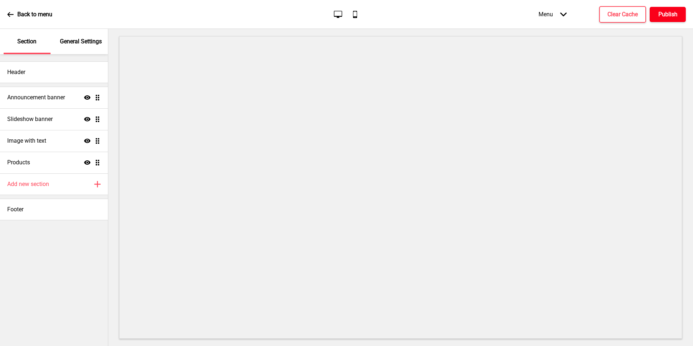
click at [664, 18] on button "Publish" at bounding box center [668, 14] width 36 height 15
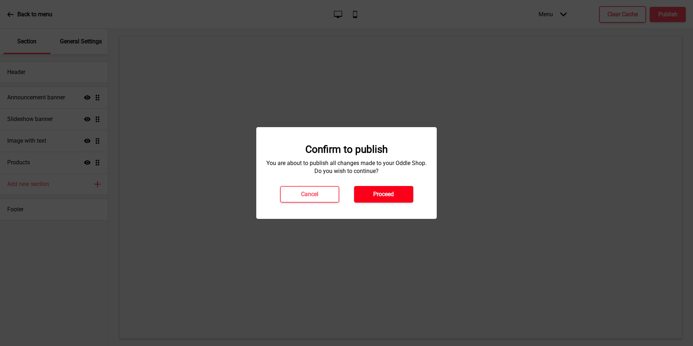
click at [387, 190] on h4 "Proceed" at bounding box center [383, 194] width 21 height 8
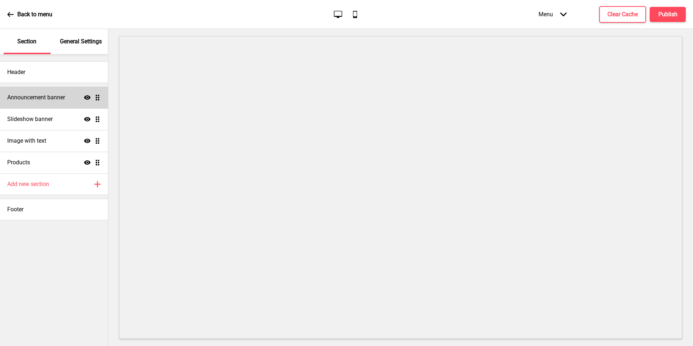
click at [56, 104] on div "Announcement banner Show Drag" at bounding box center [54, 98] width 108 height 22
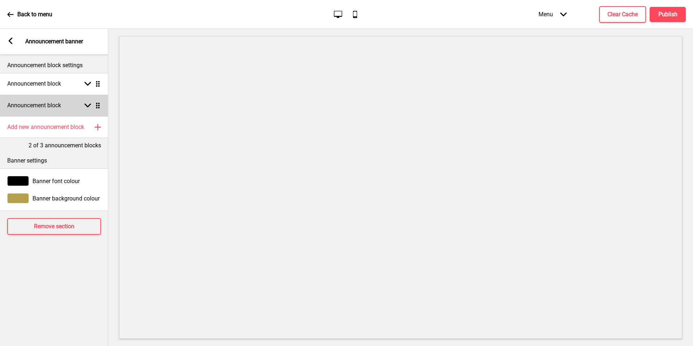
click at [44, 105] on h4 "Announcement block" at bounding box center [34, 105] width 54 height 8
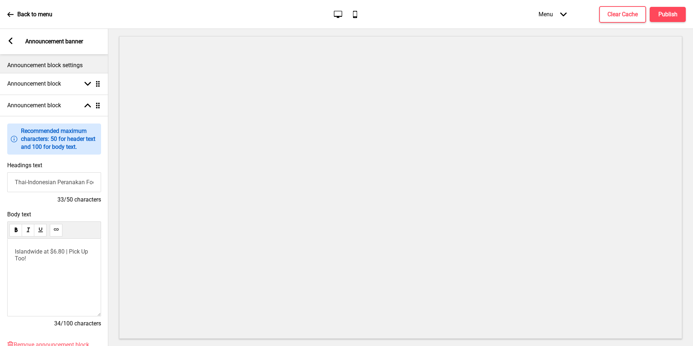
click at [56, 196] on h4 "33/50 characters" at bounding box center [54, 200] width 94 height 8
click at [55, 188] on input "Thai-Indonesian Peranakan Food 🌺" at bounding box center [54, 182] width 94 height 20
click at [67, 76] on div "Announcement block Arrow down Drag" at bounding box center [54, 84] width 108 height 22
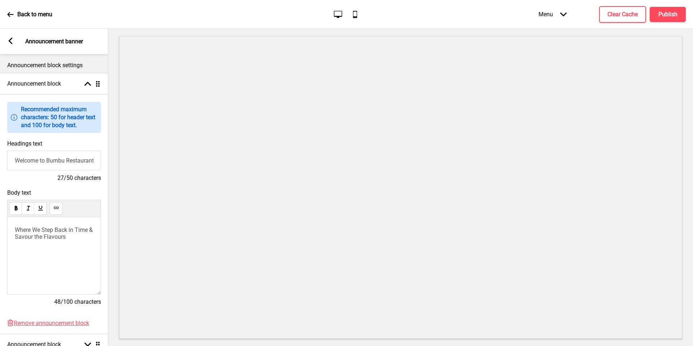
click at [68, 222] on div "Where We Step Back in Time & Savour the Flavours" at bounding box center [54, 256] width 94 height 78
click at [67, 244] on div "Where We Step Back in Time & Savour the Flavours" at bounding box center [54, 256] width 94 height 78
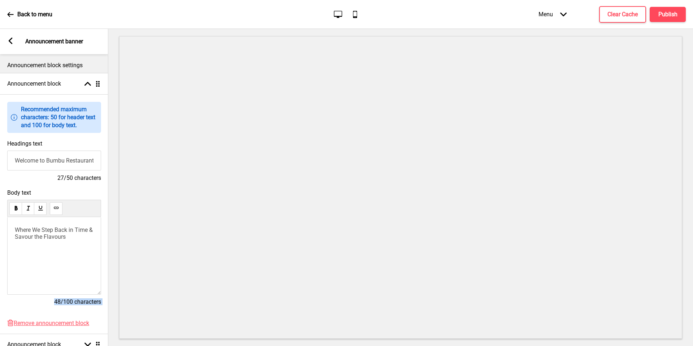
click at [65, 234] on span "Where We Step Back in Time & Savour the Flavours" at bounding box center [54, 233] width 79 height 14
click at [65, 168] on input "Welcome to Bumbu Restaurant" at bounding box center [54, 160] width 94 height 20
paste input "Thai-Indonesian Peranakan Food 🌺"
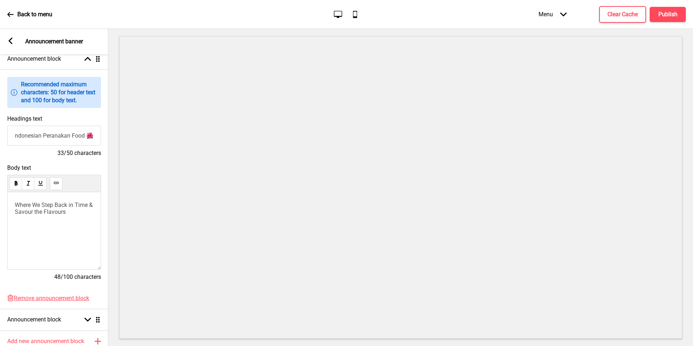
scroll to position [0, 0]
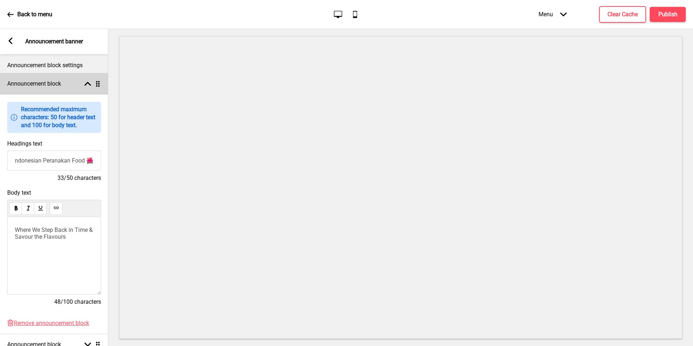
type input "Thai-Indonesian Peranakan Food 🌺"
click at [82, 87] on div "Announcement block Arrow up Drag" at bounding box center [54, 84] width 108 height 22
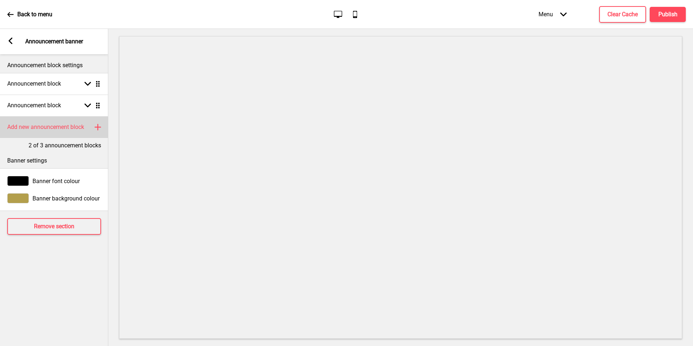
click at [70, 124] on h4 "Add new announcement block" at bounding box center [45, 127] width 77 height 8
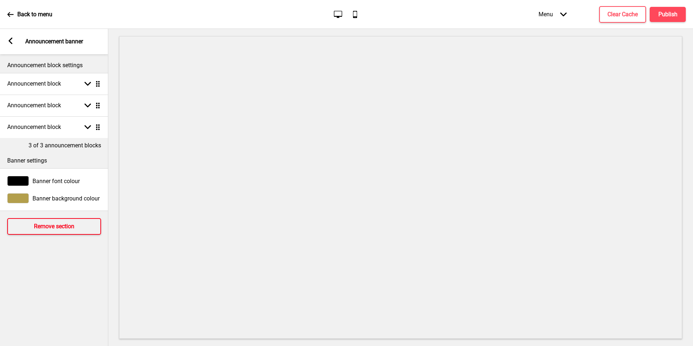
click at [70, 226] on h4 "Remove section" at bounding box center [54, 226] width 40 height 8
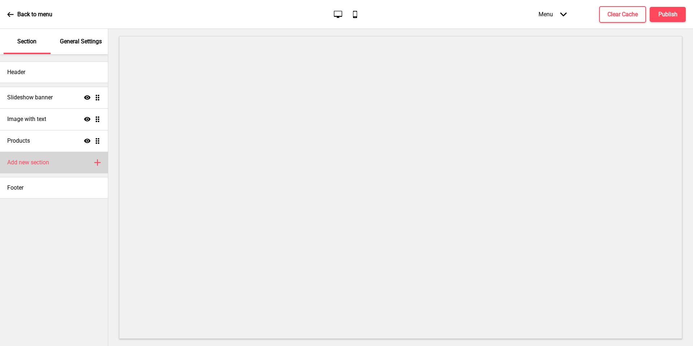
click at [58, 161] on div "Add new section Plus" at bounding box center [54, 163] width 108 height 22
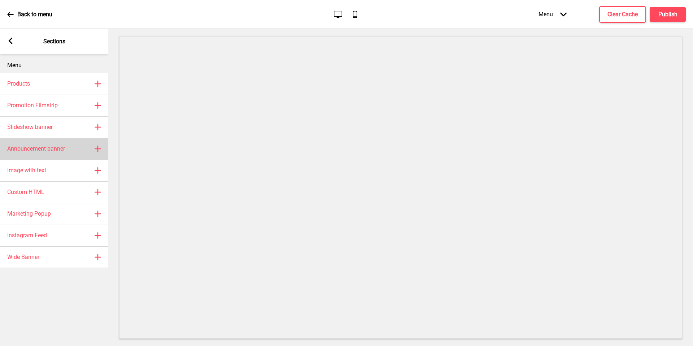
click at [46, 140] on div "Announcement banner Plus" at bounding box center [54, 149] width 108 height 22
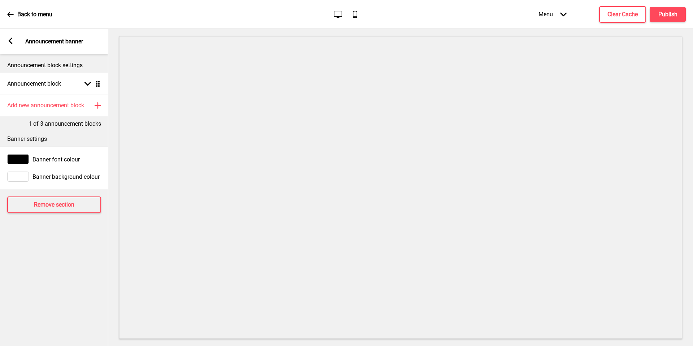
click at [14, 39] on div "Arrow left Announcement banner" at bounding box center [54, 41] width 108 height 25
click at [12, 40] on rect at bounding box center [10, 41] width 6 height 6
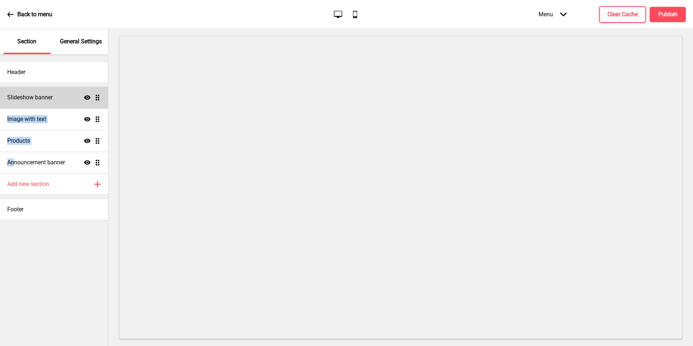
drag, startPoint x: 13, startPoint y: 164, endPoint x: 76, endPoint y: 88, distance: 97.9
click at [76, 88] on ul "Slideshow banner Show Drag Image with text Show Drag Products Show Drag Announc…" at bounding box center [54, 130] width 108 height 87
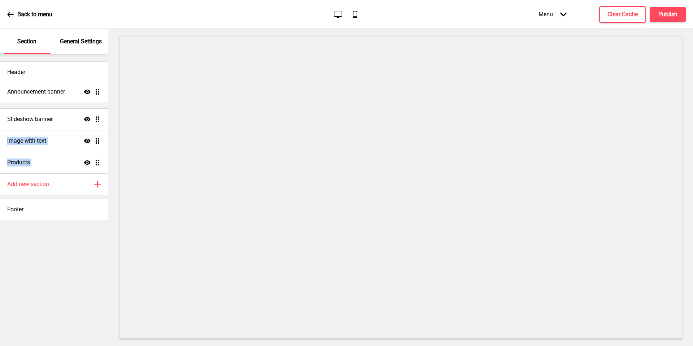
drag, startPoint x: 97, startPoint y: 161, endPoint x: 92, endPoint y: 90, distance: 70.9
click at [92, 90] on ul "Slideshow banner Show Drag Image with text Show Drag Products Show Drag Announc…" at bounding box center [54, 130] width 108 height 87
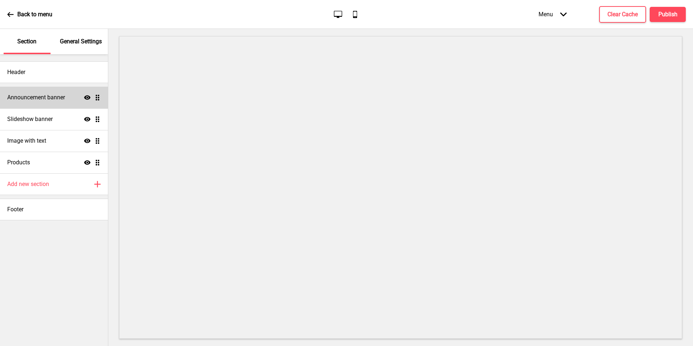
click at [66, 97] on div "Announcement banner Show Drag" at bounding box center [54, 98] width 108 height 22
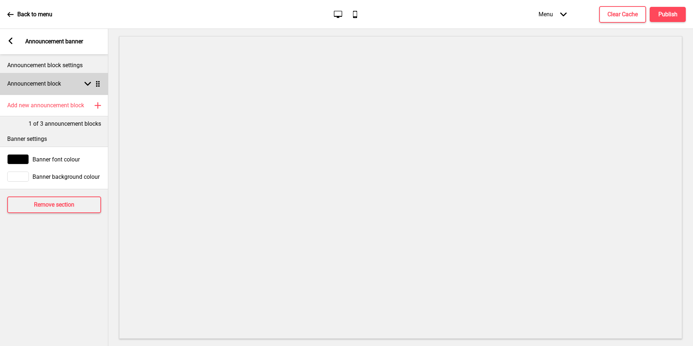
click at [54, 87] on h4 "Announcement block" at bounding box center [34, 84] width 54 height 8
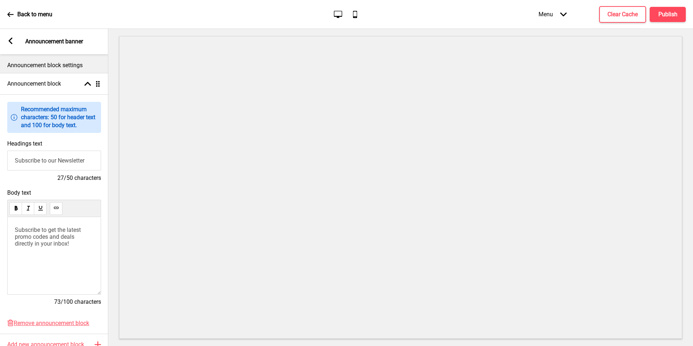
click at [61, 154] on input "Subscribe to our Newsletter" at bounding box center [54, 160] width 94 height 20
click at [55, 230] on span "Subscribe to get the latest promo codes and deals directly in your inbox!" at bounding box center [48, 236] width 67 height 21
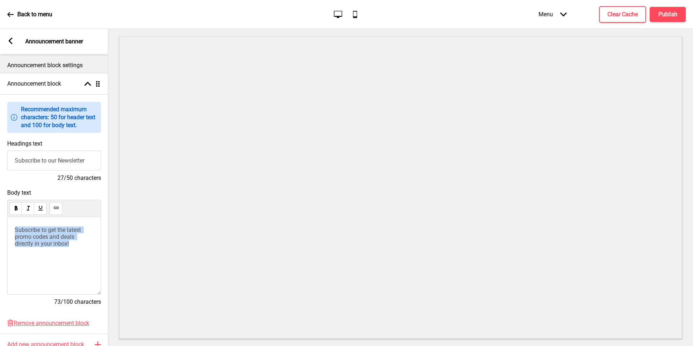
click at [55, 230] on span "Subscribe to get the latest promo codes and deals directly in your inbox!" at bounding box center [48, 236] width 67 height 21
click at [54, 171] on div "Headings text Subscribe to our Newsletter 27/50 characters" at bounding box center [54, 160] width 108 height 49
click at [54, 163] on input "Subscribe to our Newsletter" at bounding box center [54, 160] width 94 height 20
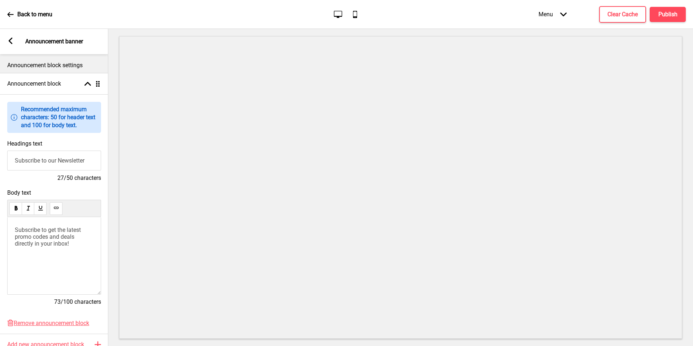
click at [54, 163] on input "Subscribe to our Newsletter" at bounding box center [54, 160] width 94 height 20
paste input "Thai-Indonesian Peranakan Food 🌺"
type input "Thai-Indonesian Peranakan Food 🌺"
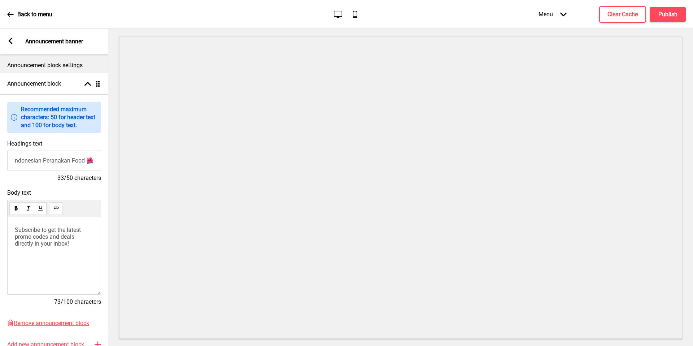
scroll to position [0, 0]
click at [51, 241] on span "Subscribe to get the latest promo codes and deals directly in your inbox!" at bounding box center [48, 236] width 67 height 21
click at [62, 237] on span "Subscribe to get the latest promo codes and deals directly in your inbox!" at bounding box center [48, 236] width 67 height 21
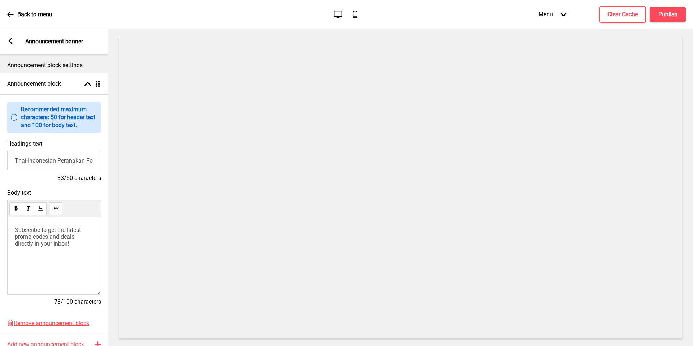
click at [62, 226] on span "Subscribe to get the latest promo codes and deals directly in your inbox!" at bounding box center [48, 236] width 67 height 21
click at [51, 88] on div "Announcement block Arrow up Drag" at bounding box center [54, 84] width 108 height 22
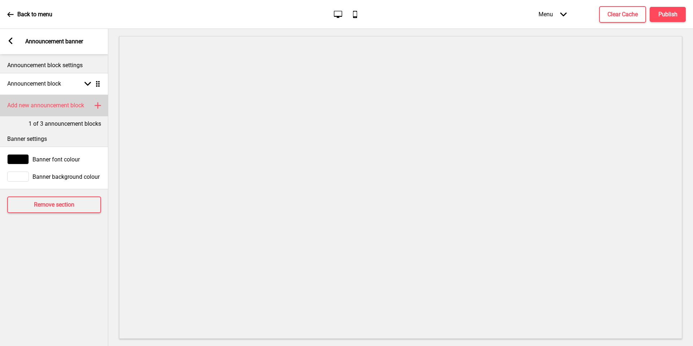
click at [66, 108] on h4 "Add new announcement block" at bounding box center [45, 105] width 77 height 8
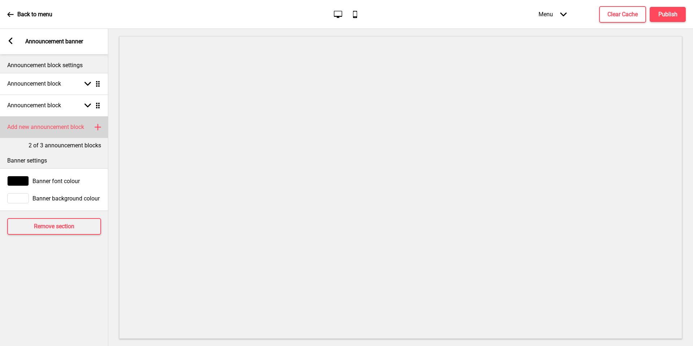
click at [66, 108] on div "Announcement block Arrow down Drag" at bounding box center [54, 106] width 108 height 22
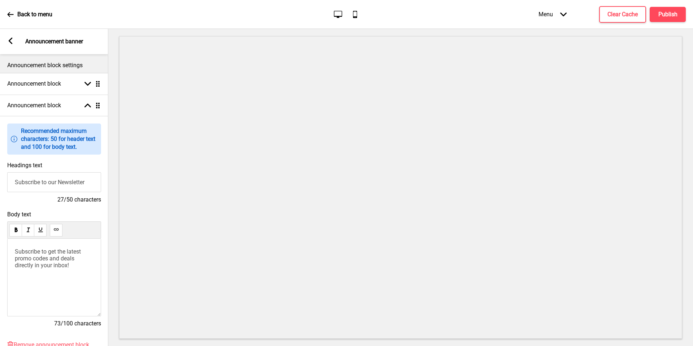
click at [62, 270] on div "Subscribe to get the latest promo codes and deals directly in your inbox!" at bounding box center [54, 278] width 94 height 78
click at [62, 269] on div "Subscribe to get the latest promo codes and deals directly in your inbox!" at bounding box center [54, 278] width 94 height 78
click at [62, 266] on span "Subscribe to get the latest promo codes and deals directly in your inbox!" at bounding box center [48, 258] width 67 height 21
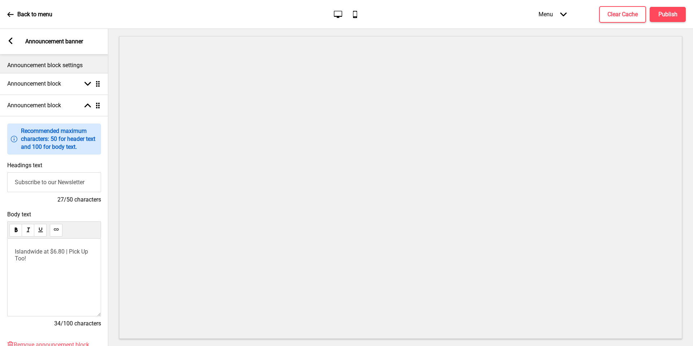
click at [81, 254] on p "Islandwide at $6.80 | Pick Up Too!" at bounding box center [54, 255] width 79 height 14
click at [52, 183] on input "Subscribe to our Newsletter" at bounding box center [54, 182] width 94 height 20
paste input "First-Time Promo code <FIRSTORDER6>"
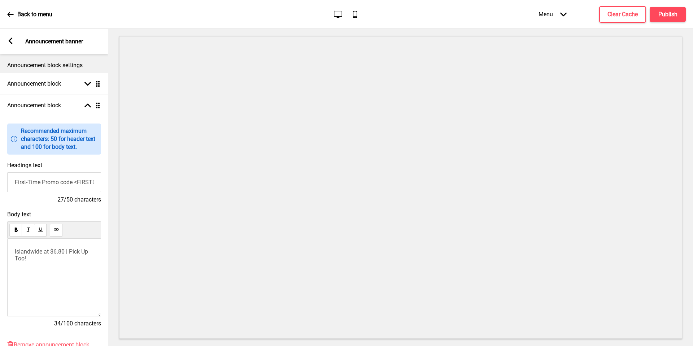
scroll to position [0, 27]
click at [73, 181] on input "First-Time Promo code <FIRSTORDER6>" at bounding box center [54, 182] width 94 height 20
type input "First-Time Promo code <BUMBU8>>"
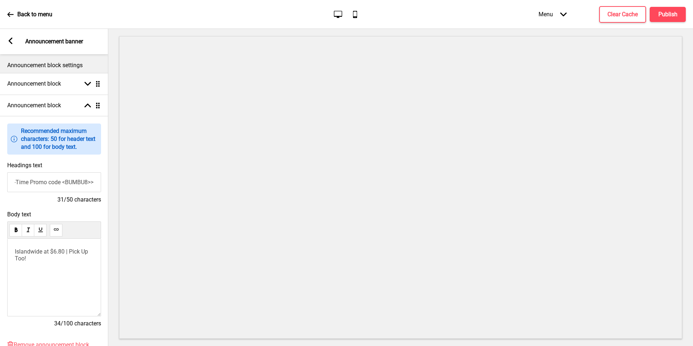
click at [51, 249] on span "Islandwide at $6.80 | Pick Up Too!" at bounding box center [52, 255] width 75 height 14
copy span "Islandwide at $6.80 | Pick Up Too!"
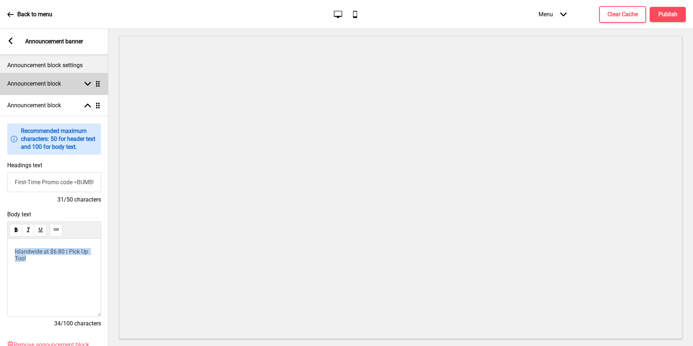
click at [37, 93] on div "Announcement block Arrow down Drag" at bounding box center [54, 84] width 108 height 22
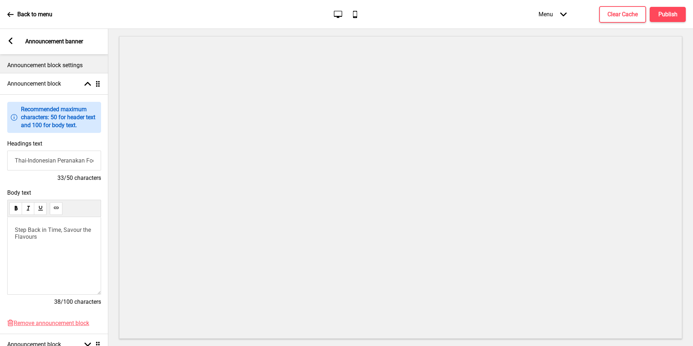
click at [36, 250] on div "Step Back in Time, Savour the Flavours" at bounding box center [54, 256] width 94 height 78
click at [65, 227] on span "Step Back in Time, Savour the Flavours" at bounding box center [54, 233] width 78 height 14
click at [65, 235] on p "Step Back in Time, Savour the Flavours" at bounding box center [54, 233] width 79 height 14
drag, startPoint x: 49, startPoint y: 235, endPoint x: 0, endPoint y: 212, distance: 53.8
click at [0, 212] on div "Body text Step Back in Time, Savour the Flavours Islandwide at $6.80 | Pick Up …" at bounding box center [54, 250] width 108 height 130
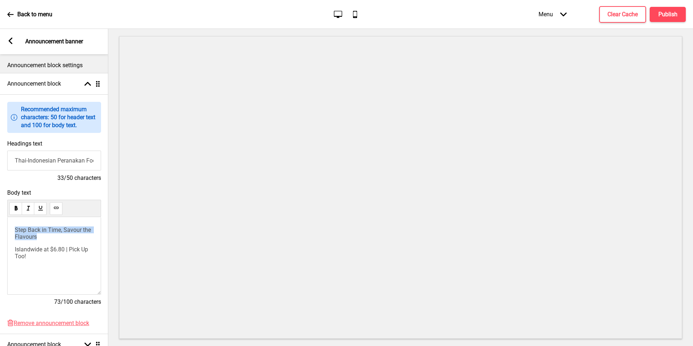
copy span "Step Back in Time, Savour the Flavours"
click at [50, 163] on input "Thai-Indonesian Peranakan Food 🌺" at bounding box center [54, 160] width 94 height 20
paste input "Step Back in Time, Savour the Flavours"
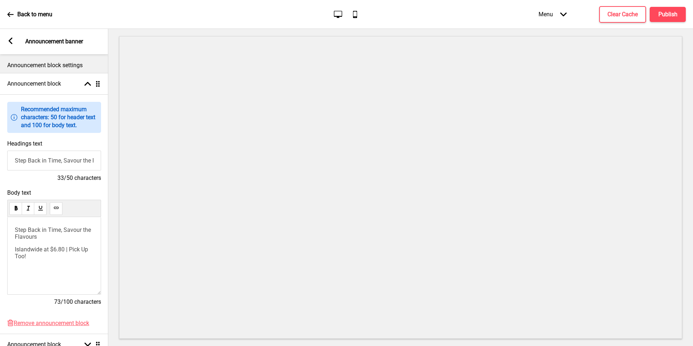
scroll to position [0, 23]
type input "Step Back in Time, Savour the Flavours"
drag, startPoint x: 16, startPoint y: 249, endPoint x: 1, endPoint y: 197, distance: 54.6
click at [1, 197] on div "Body text Step Back in Time, Savour the Flavours Islandwide at $6.80 | Pick Up …" at bounding box center [54, 250] width 108 height 130
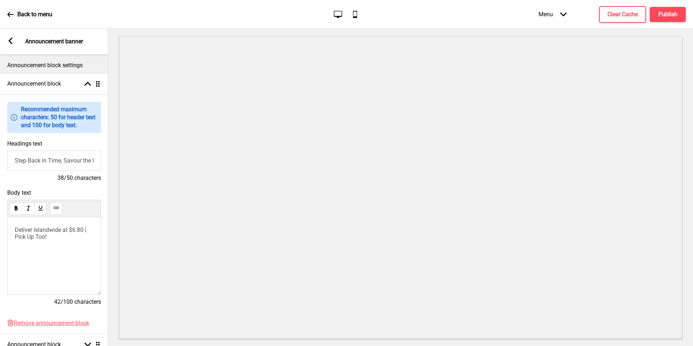
click at [93, 228] on p "Deliver Islandwide at $6.80 | Pick Up Too!" at bounding box center [54, 233] width 79 height 14
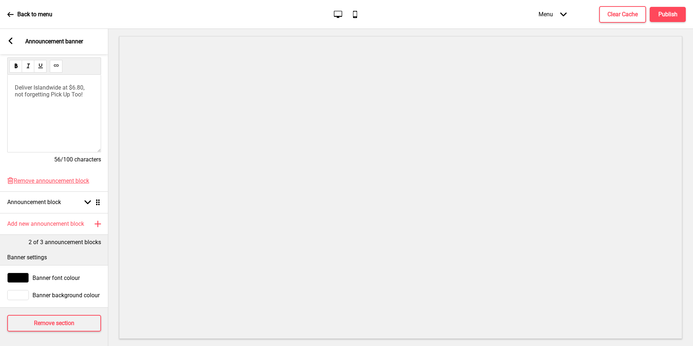
scroll to position [148, 0]
click at [60, 191] on div "Announcement block Arrow down Drag" at bounding box center [54, 202] width 108 height 22
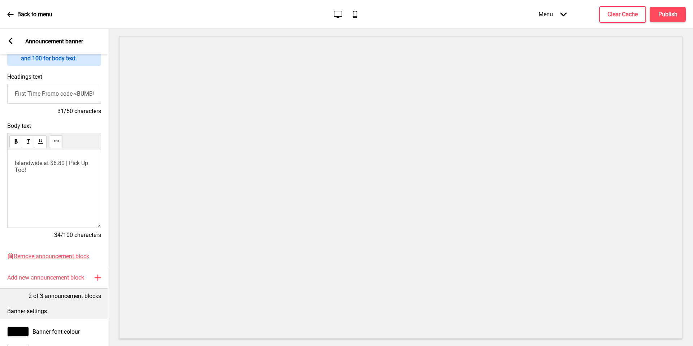
scroll to position [89, 0]
click at [45, 159] on span "Islandwide at $6.80 | Pick Up Too!" at bounding box center [52, 166] width 75 height 14
click at [37, 162] on span "Enjoy $6 OFF first-time orders with min. spend of $60" at bounding box center [53, 169] width 77 height 21
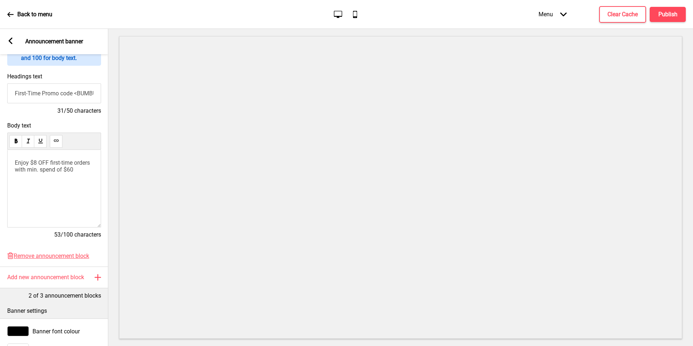
click at [89, 169] on span "Enjoy $8 OFF first-time orders with min. spend of $60" at bounding box center [53, 166] width 77 height 14
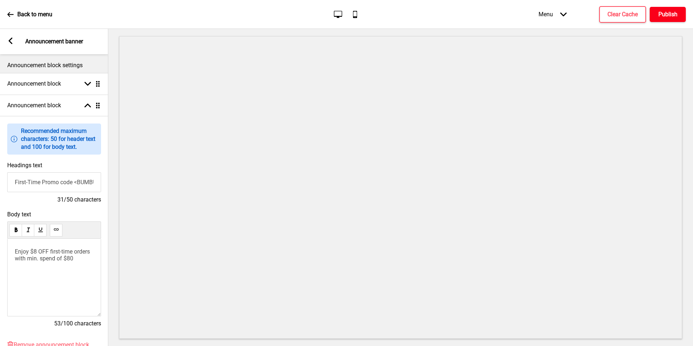
click at [667, 14] on h4 "Publish" at bounding box center [667, 14] width 19 height 8
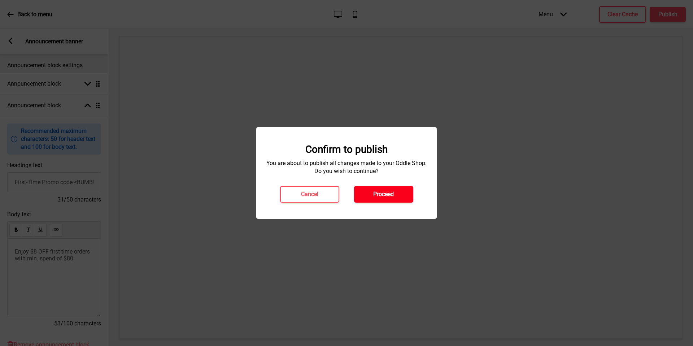
click at [385, 192] on h4 "Proceed" at bounding box center [383, 194] width 21 height 8
